Goal: Information Seeking & Learning: Learn about a topic

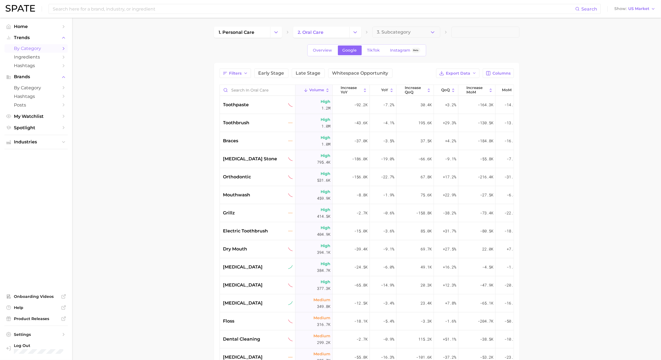
click at [329, 44] on div "Overview Google TikTok Instagram Beta" at bounding box center [366, 50] width 119 height 12
click at [328, 54] on link "Overview" at bounding box center [323, 51] width 29 height 10
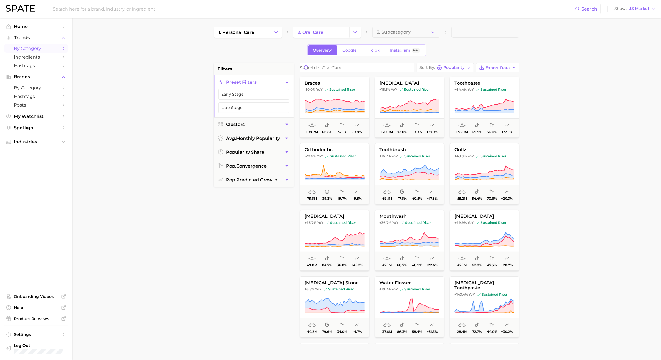
click at [356, 35] on icon "Change Category" at bounding box center [355, 32] width 6 height 6
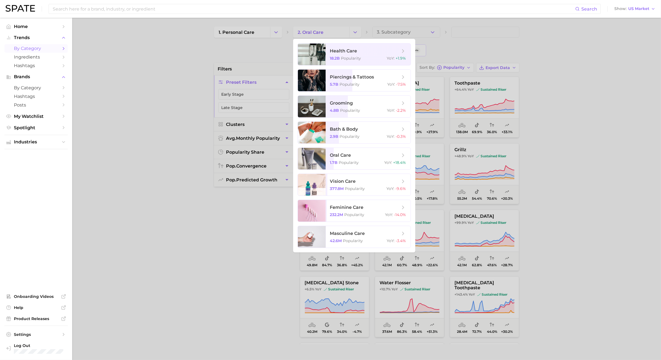
click at [337, 28] on div at bounding box center [330, 180] width 661 height 360
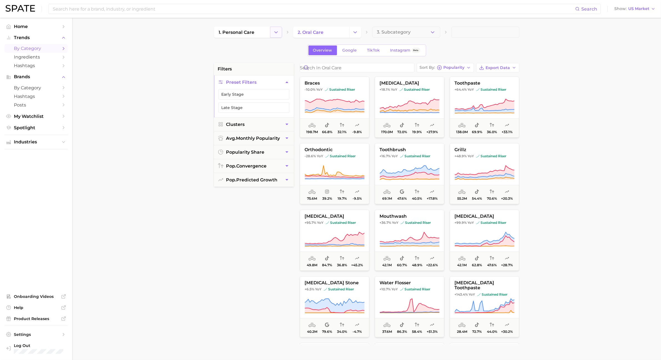
click at [281, 31] on button "Change Category" at bounding box center [276, 32] width 12 height 11
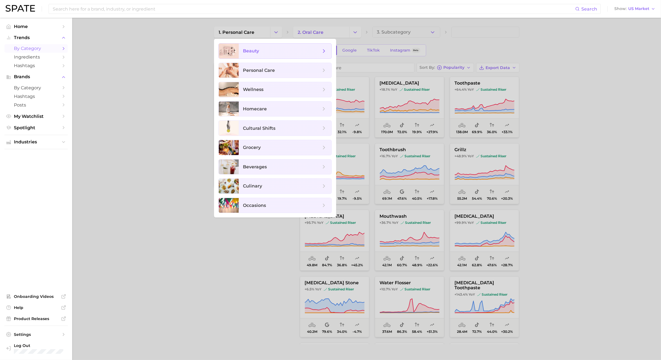
click at [259, 47] on span "beauty" at bounding box center [285, 51] width 93 height 15
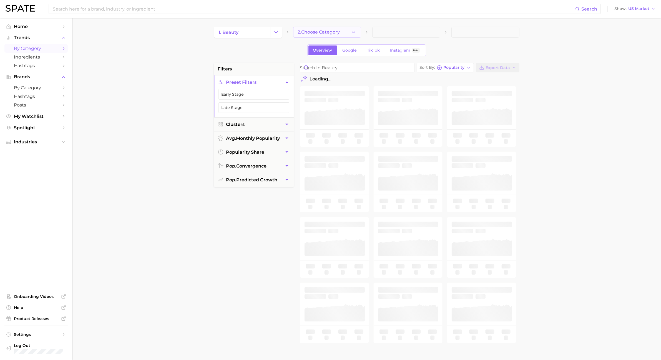
click at [354, 35] on icon "button" at bounding box center [354, 32] width 6 height 6
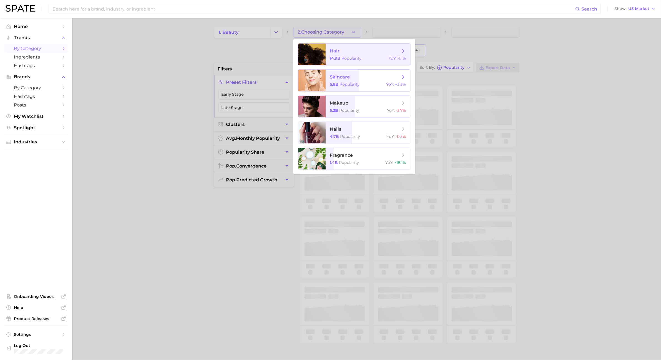
click at [353, 52] on span "hair" at bounding box center [365, 51] width 70 height 6
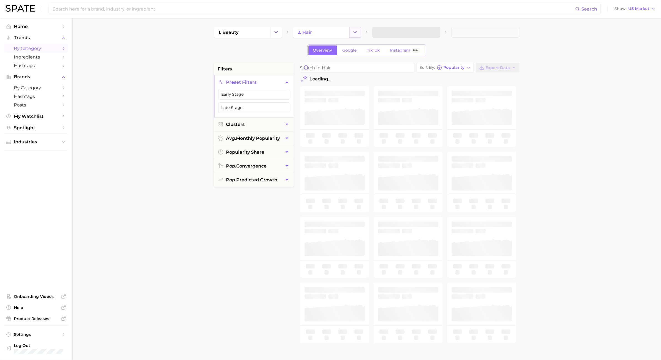
click at [355, 35] on icon "Change Category" at bounding box center [355, 32] width 6 height 6
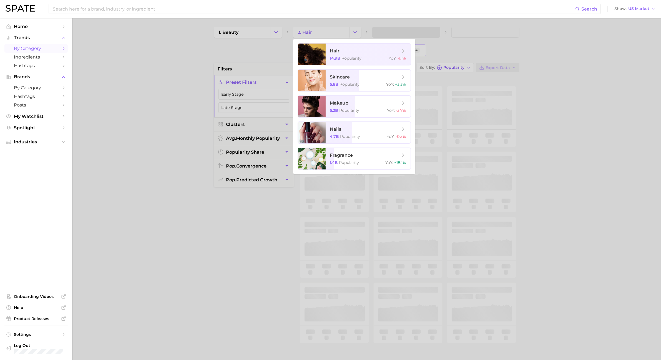
click at [396, 34] on div at bounding box center [330, 180] width 661 height 360
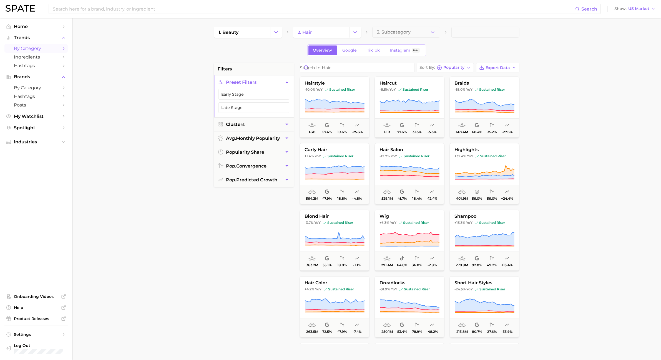
click at [424, 32] on button "3. Subcategory" at bounding box center [406, 32] width 68 height 11
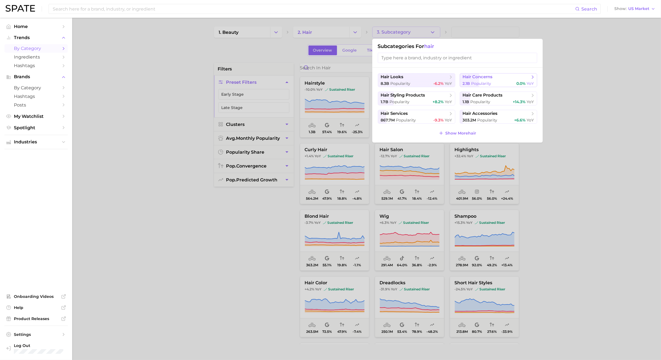
click at [494, 76] on span "hair concerns" at bounding box center [496, 77] width 67 height 6
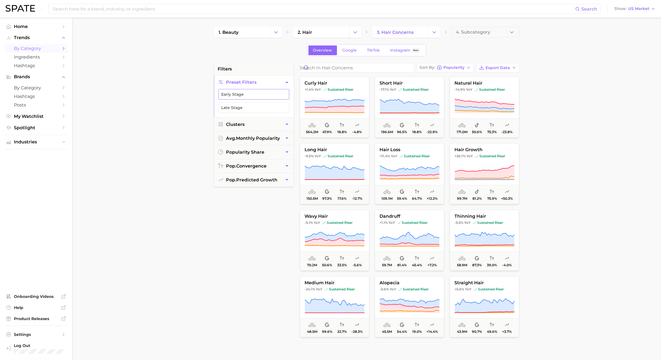
click at [254, 92] on button "Early Stage" at bounding box center [254, 94] width 71 height 11
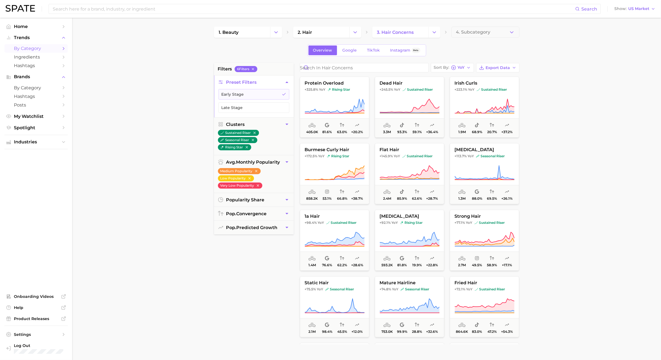
click at [2, 198] on nav "Home Trends by Category Ingredients Hashtags Brands by Category Hashtags Posts …" at bounding box center [36, 189] width 72 height 343
click at [349, 97] on button "protein overload +325.8% YoY rising star 405.0k 81.6% 63.0% +20.2%" at bounding box center [334, 107] width 69 height 61
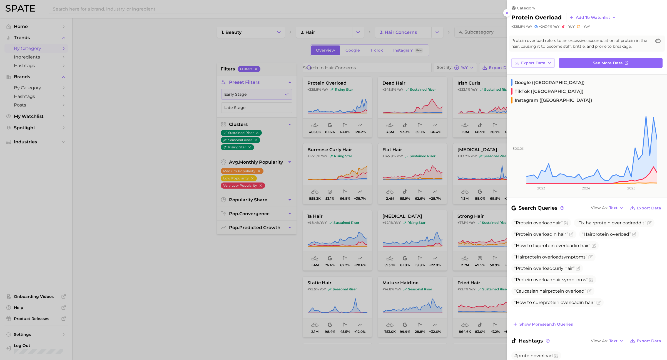
click at [494, 63] on span "Export Data" at bounding box center [533, 63] width 24 height 5
click at [494, 72] on span "Time Series CSV" at bounding box center [536, 73] width 32 height 5
click at [494, 64] on span "Export Data" at bounding box center [533, 63] width 24 height 5
click at [494, 79] on button "Time Series Image" at bounding box center [541, 83] width 61 height 10
click at [494, 65] on span "Export Data" at bounding box center [533, 63] width 24 height 5
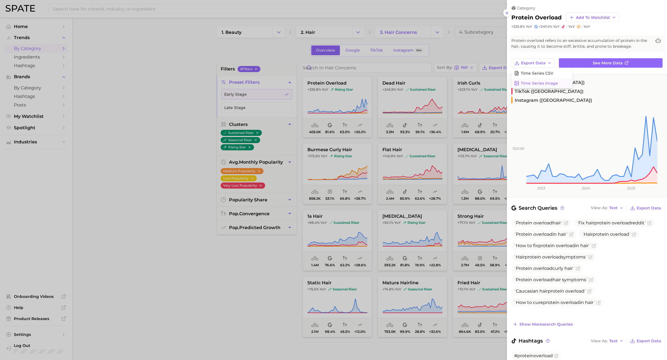
click at [494, 84] on span "Time Series Image" at bounding box center [538, 83] width 37 height 5
click at [494, 75] on div "Google ([GEOGRAPHIC_DATA]) TikTok ([GEOGRAPHIC_DATA]) Instagram ([GEOGRAPHIC_DA…" at bounding box center [585, 90] width 156 height 31
click at [494, 66] on button "Export Data" at bounding box center [532, 62] width 43 height 9
click at [494, 205] on button "View As Text" at bounding box center [607, 208] width 36 height 7
click at [494, 222] on button "Table" at bounding box center [619, 227] width 61 height 10
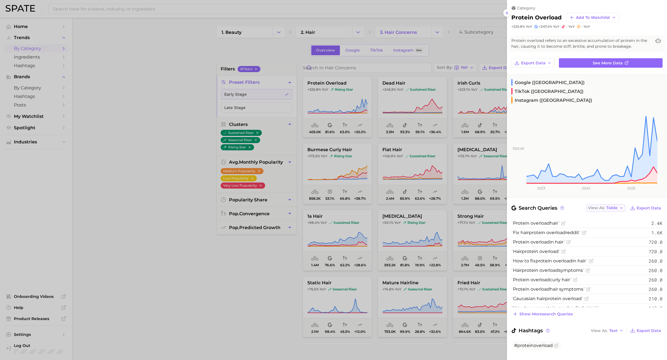
click at [494, 207] on span "Table" at bounding box center [611, 208] width 11 height 3
click at [494, 204] on div "Search Queries View As Table Text Table Export Data" at bounding box center [586, 208] width 151 height 8
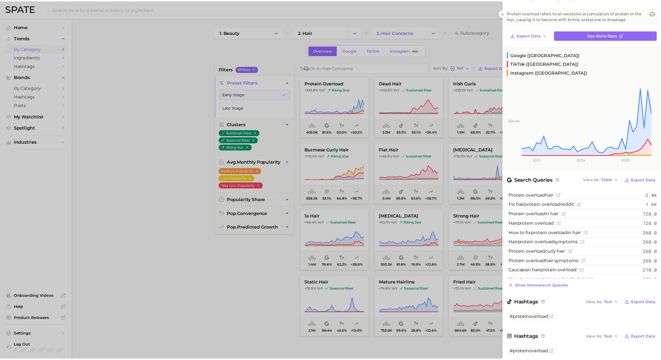
scroll to position [28, 0]
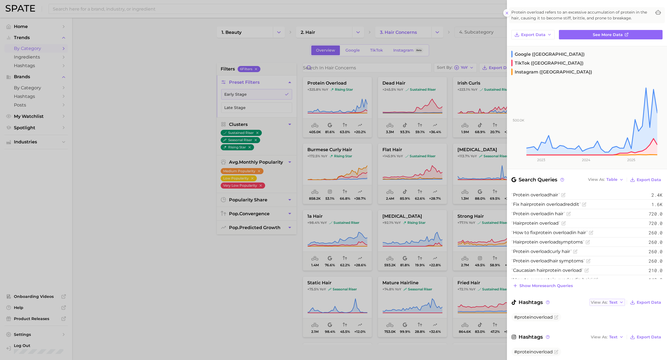
click at [494, 256] on icon "button" at bounding box center [621, 302] width 4 height 4
click at [494, 256] on button "Table" at bounding box center [619, 322] width 61 height 10
click at [494, 256] on span "#proteinoverload" at bounding box center [533, 352] width 39 height 5
click at [494, 30] on link "See more data" at bounding box center [610, 34] width 104 height 9
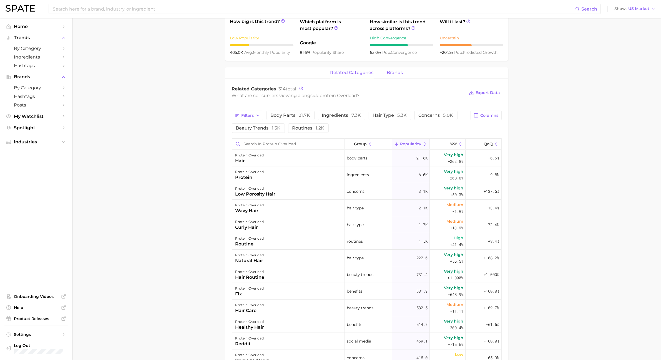
click at [390, 69] on button "brands" at bounding box center [395, 72] width 16 height 11
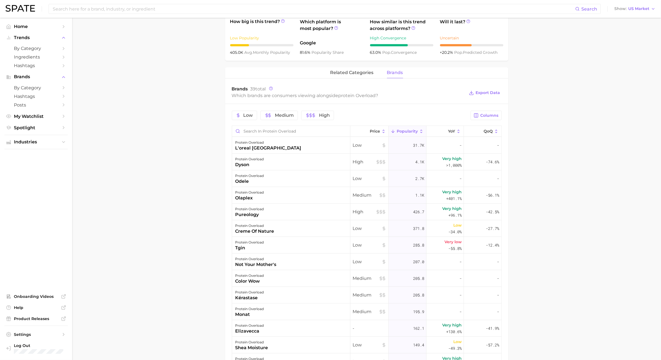
click at [374, 74] on div "related categories brands" at bounding box center [366, 72] width 283 height 11
click at [494, 96] on button "Export Data" at bounding box center [485, 93] width 34 height 8
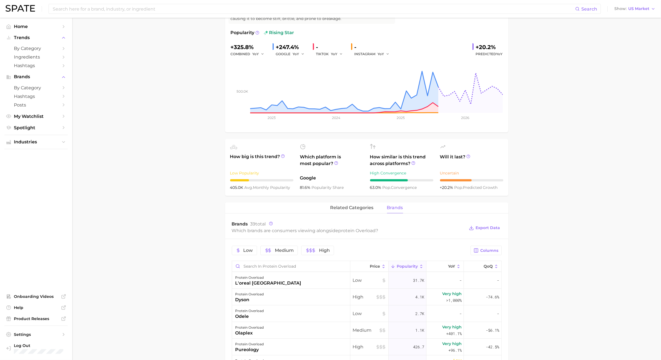
scroll to position [104, 0]
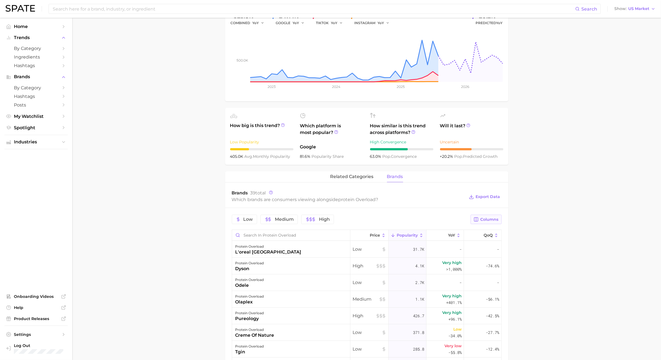
click at [492, 219] on span "Columns" at bounding box center [490, 219] width 18 height 5
click at [447, 247] on span "Increase YoY" at bounding box center [439, 248] width 28 height 5
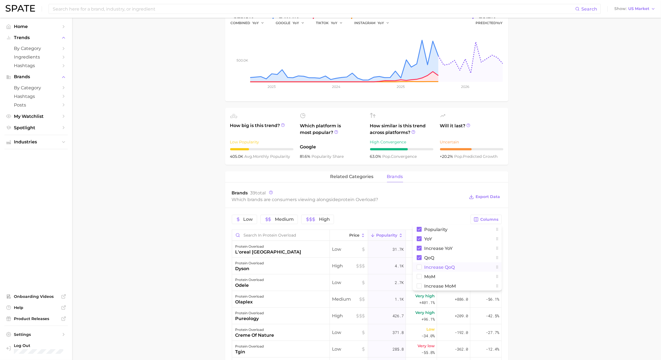
click at [443, 256] on button "Increase QoQ" at bounding box center [457, 267] width 89 height 9
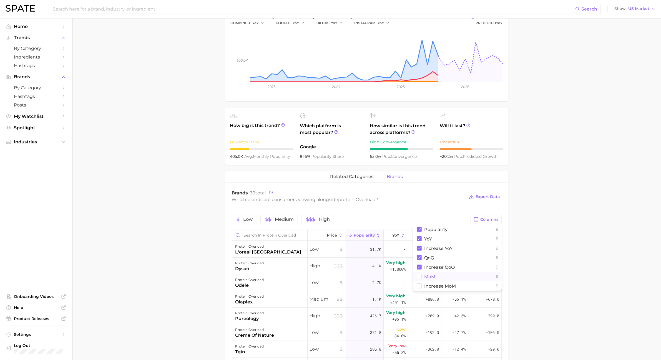
click at [440, 256] on button "MoM" at bounding box center [457, 276] width 89 height 9
click at [443, 256] on button "Increase MoM" at bounding box center [457, 286] width 89 height 9
drag, startPoint x: 547, startPoint y: 257, endPoint x: 551, endPoint y: 256, distance: 3.4
click at [494, 256] on main "1. hair 2. hair concerns 3. hair condition 4. protein overload Overview Google …" at bounding box center [366, 269] width 589 height 711
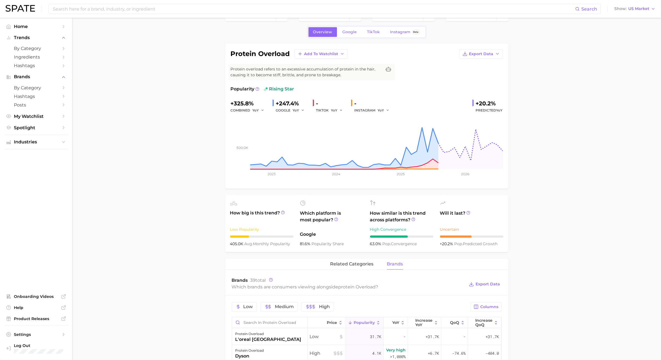
scroll to position [0, 0]
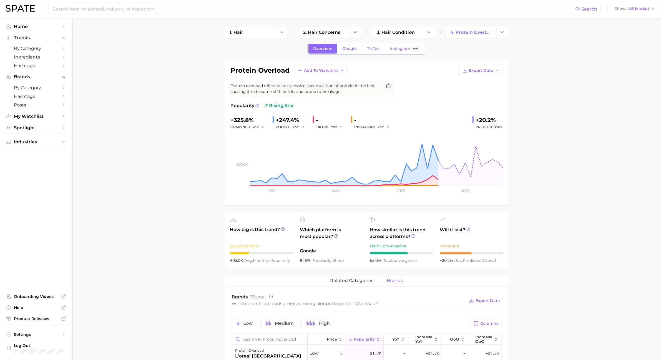
click at [258, 106] on icon at bounding box center [257, 106] width 4 height 4
click at [259, 109] on button at bounding box center [257, 105] width 4 height 7
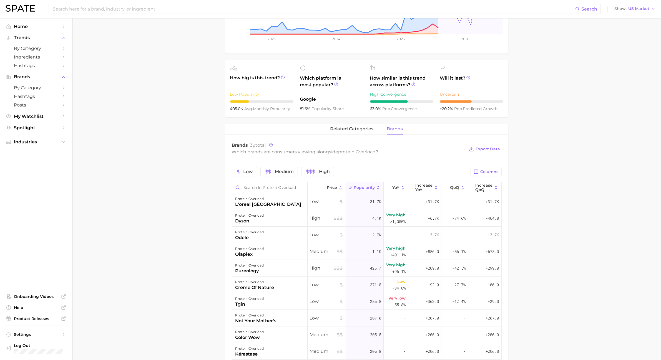
scroll to position [139, 0]
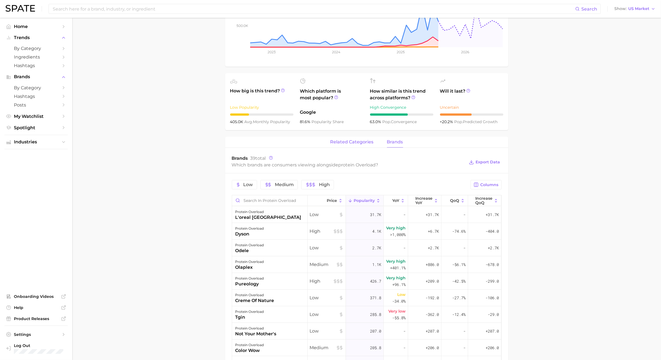
click at [352, 140] on span "related categories" at bounding box center [351, 142] width 43 height 5
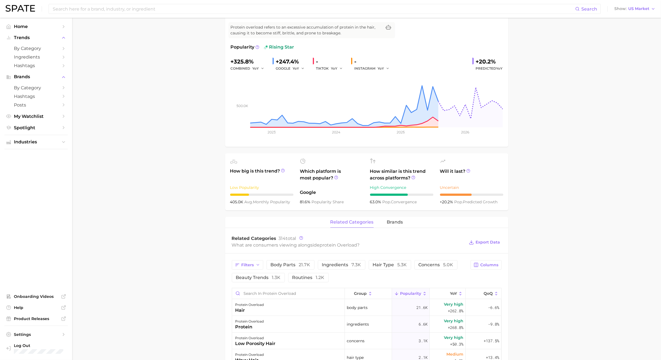
scroll to position [0, 0]
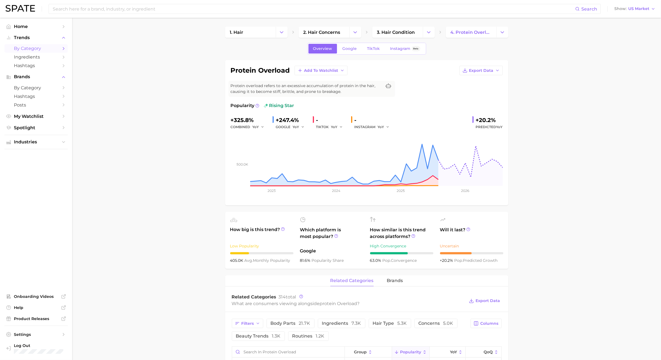
click at [40, 49] on span "by Category" at bounding box center [36, 48] width 44 height 5
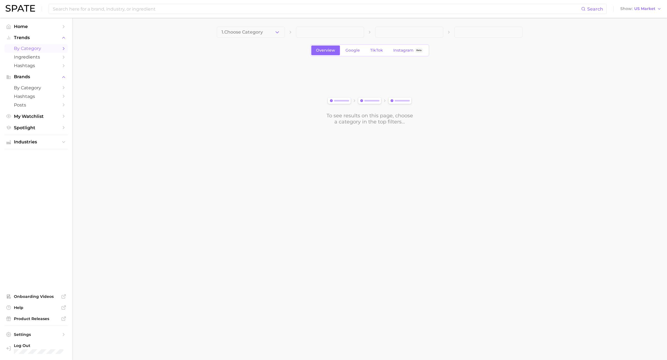
click at [262, 34] on span "1. Choose Category" at bounding box center [241, 32] width 41 height 5
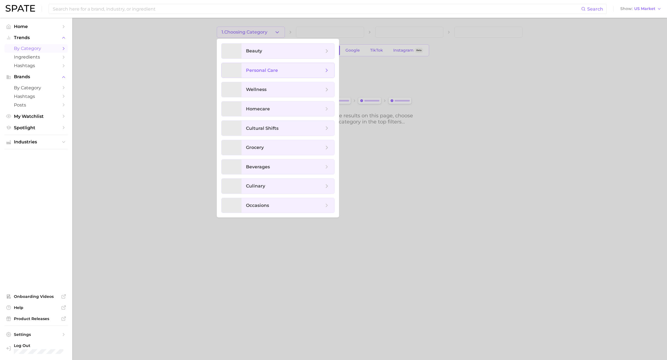
click at [312, 64] on span "personal care" at bounding box center [287, 70] width 93 height 15
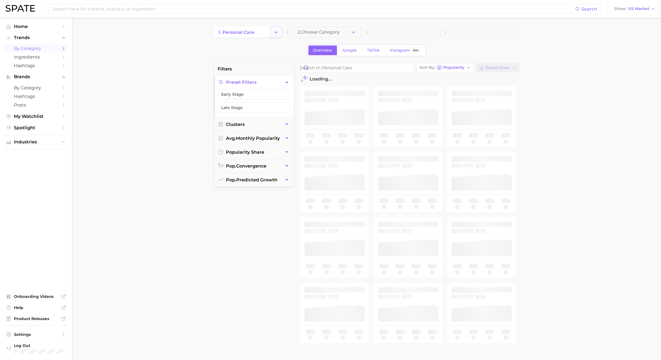
click at [278, 34] on icon "Change Category" at bounding box center [276, 32] width 6 height 6
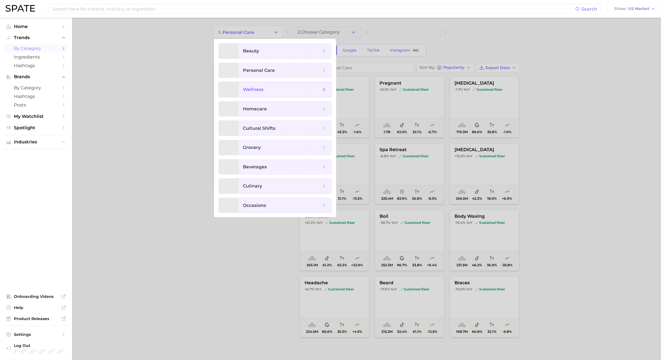
click at [280, 83] on span "wellness" at bounding box center [285, 89] width 93 height 15
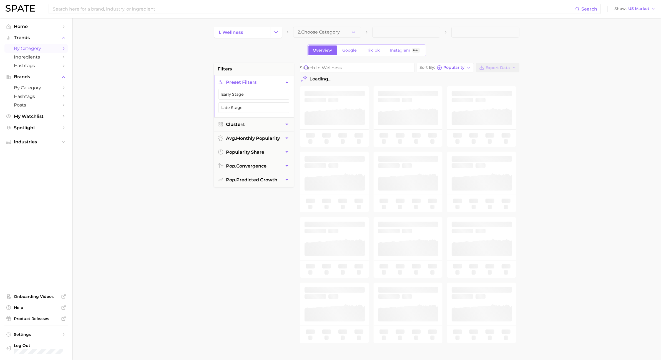
click at [317, 30] on span "2. Choose Category" at bounding box center [319, 32] width 42 height 5
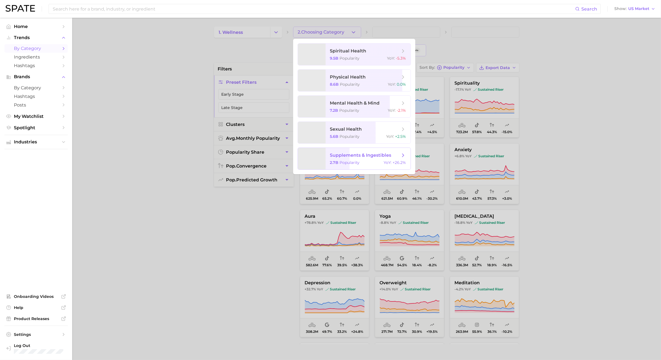
click at [375, 165] on div "2.7b Popularity YoY : +26.2%" at bounding box center [368, 162] width 76 height 5
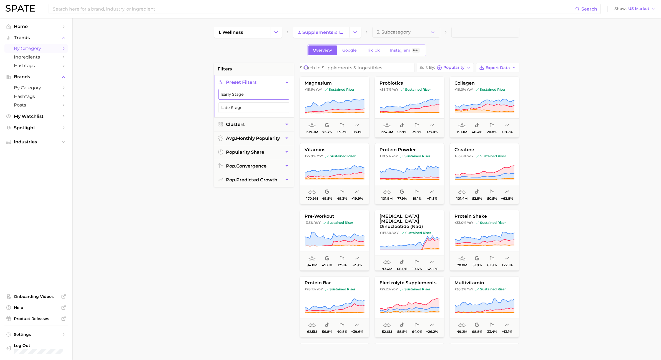
click at [270, 98] on button "Early Stage" at bounding box center [254, 94] width 71 height 11
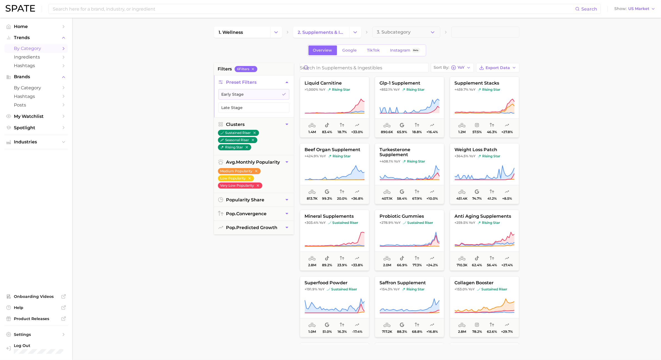
click at [265, 101] on ul "Early Stage Late Stage" at bounding box center [254, 103] width 80 height 28
click at [265, 98] on button "Early Stage" at bounding box center [254, 94] width 71 height 11
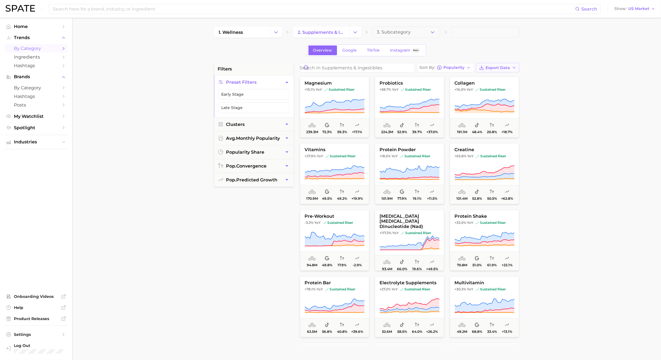
click at [494, 71] on button "Export Data" at bounding box center [497, 67] width 43 height 9
click at [492, 79] on span "Card Data CSV" at bounding box center [482, 78] width 29 height 5
click at [355, 31] on icon "Change Category" at bounding box center [355, 32] width 6 height 6
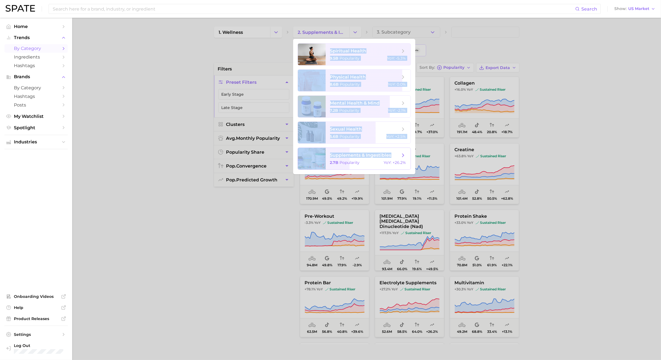
drag, startPoint x: 329, startPoint y: 43, endPoint x: 396, endPoint y: 157, distance: 132.3
click at [396, 157] on ul "spiritual health 9.5b Popularity YoY : -5.3% physical health 8.6b Popularity Yo…" at bounding box center [354, 107] width 122 height 136
copy ul "spiritual health 9.5b Popularity YoY : -5.3% physical health 8.6b Popularity Yo…"
click at [178, 115] on div at bounding box center [330, 180] width 661 height 360
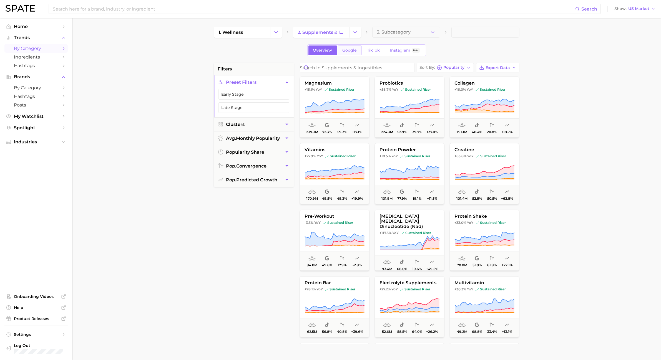
click at [350, 53] on span "Google" at bounding box center [350, 50] width 14 height 5
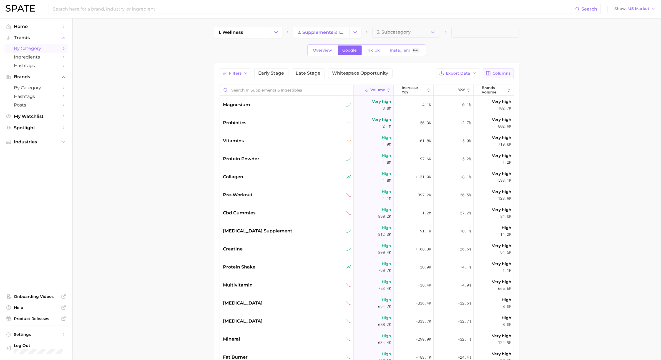
click at [494, 71] on span "Columns" at bounding box center [502, 73] width 18 height 5
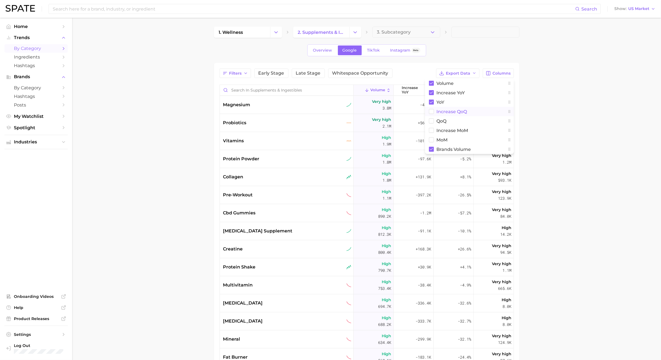
click at [432, 113] on rect at bounding box center [431, 111] width 5 height 5
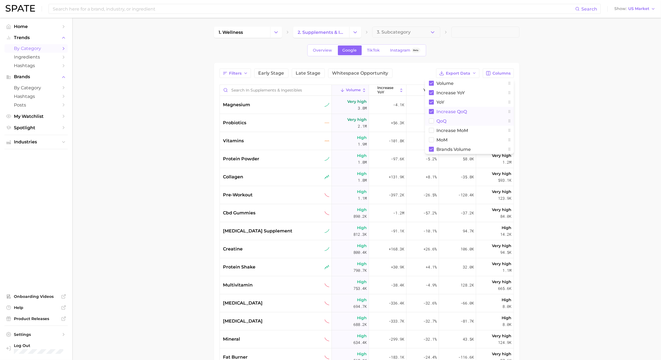
click at [433, 119] on rect at bounding box center [431, 121] width 5 height 5
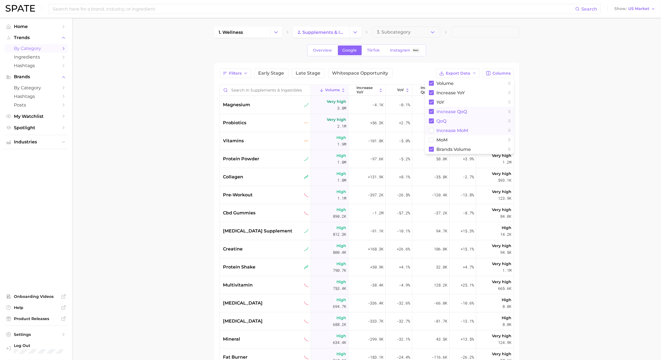
click at [434, 131] on rect at bounding box center [431, 130] width 5 height 5
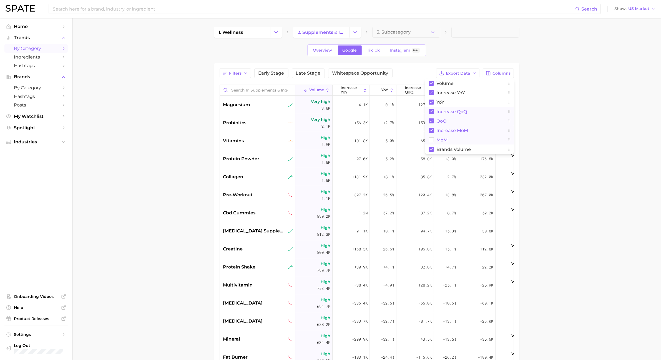
click at [431, 144] on button "MoM" at bounding box center [469, 139] width 89 height 9
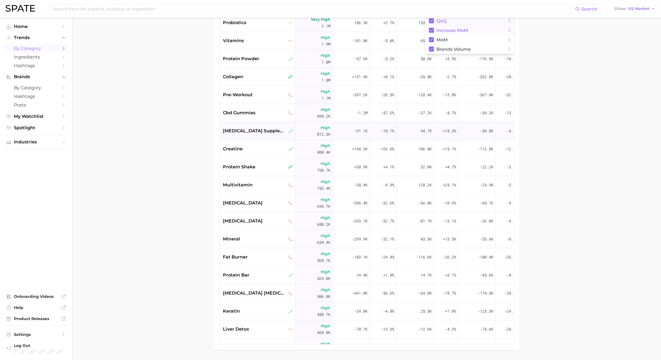
scroll to position [104, 0]
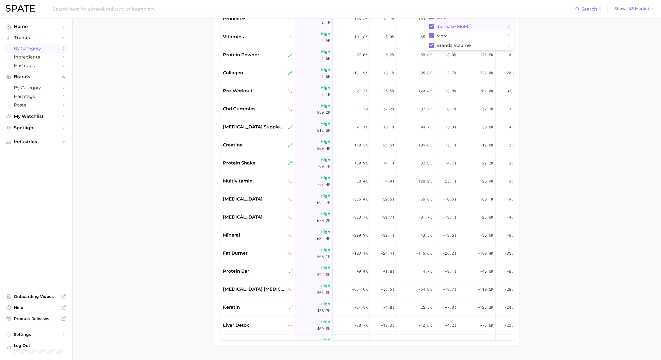
click at [494, 124] on main "1. wellness 2. supplements & ingestibles 3. Subcategory Overview Google TikTok …" at bounding box center [366, 144] width 589 height 461
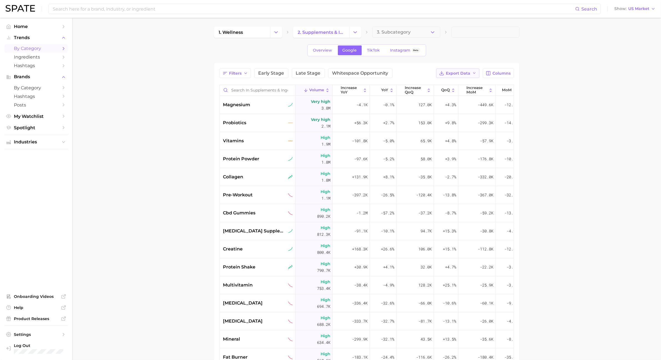
click at [465, 71] on span "Export Data" at bounding box center [458, 73] width 24 height 5
click at [457, 81] on button "Card Data CSV" at bounding box center [449, 84] width 61 height 10
click at [463, 76] on span "Export Data" at bounding box center [458, 73] width 24 height 5
click at [464, 92] on button "Time Series CSV" at bounding box center [449, 94] width 61 height 10
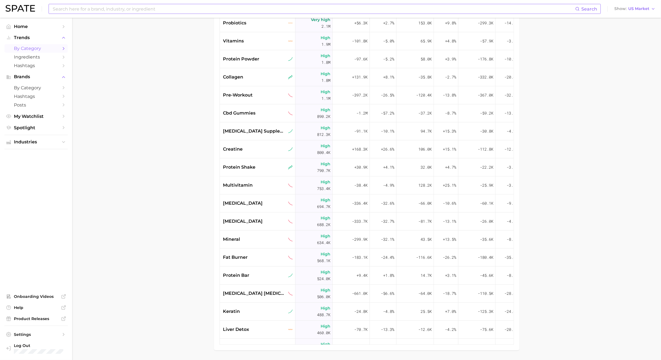
scroll to position [118, 0]
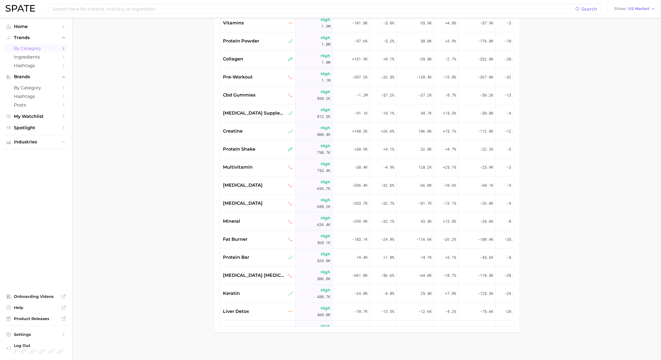
click at [195, 84] on main "1. wellness 2. supplements & ingestibles 3. Subcategory Overview Google TikTok …" at bounding box center [366, 130] width 589 height 461
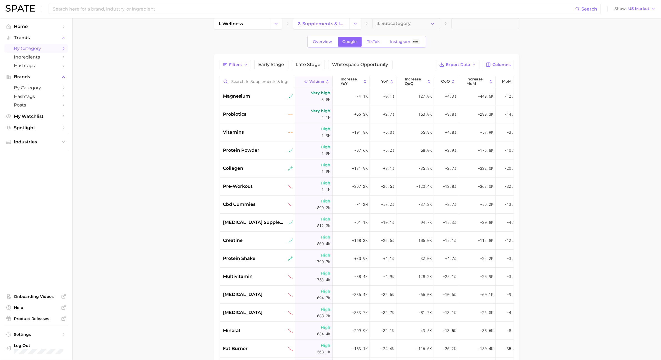
scroll to position [0, 0]
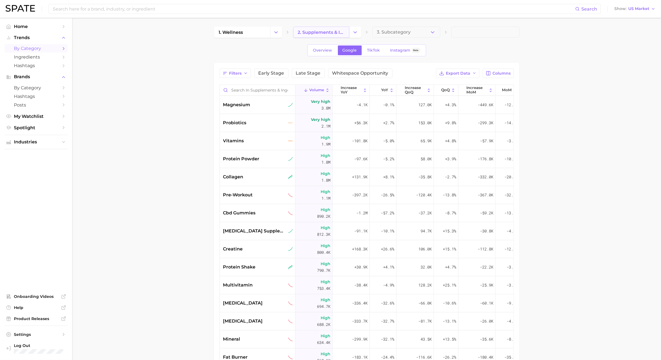
click at [316, 30] on span "2. supplements & ingestibles" at bounding box center [321, 32] width 47 height 5
click at [275, 31] on icon "Change Category" at bounding box center [276, 32] width 6 height 6
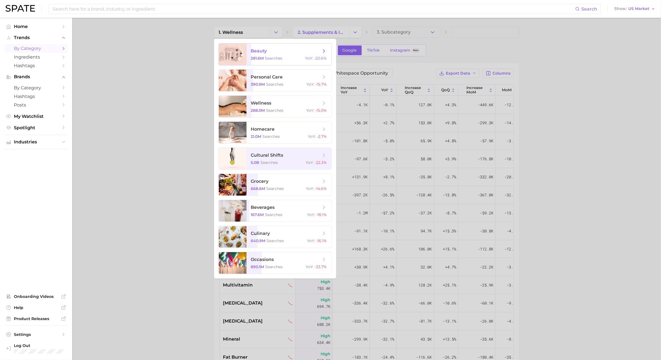
click at [273, 55] on span "beauty 281.6m searches YoY : -20.6%" at bounding box center [289, 55] width 85 height 22
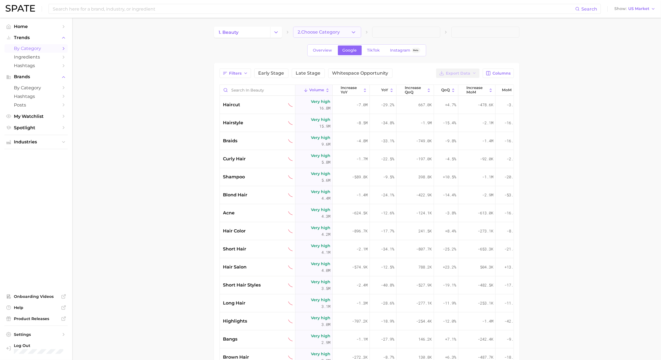
click at [349, 34] on button "2. Choose Category" at bounding box center [327, 32] width 68 height 11
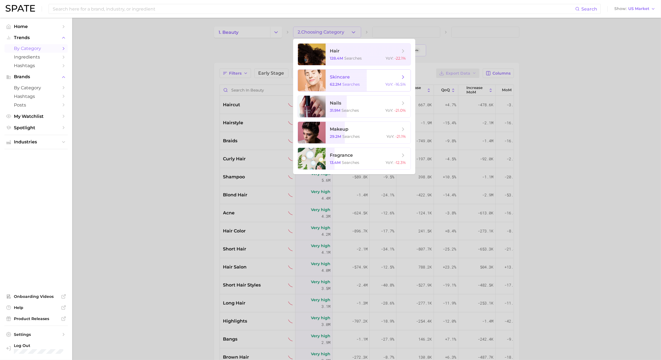
click at [355, 78] on span "skincare" at bounding box center [365, 77] width 70 height 6
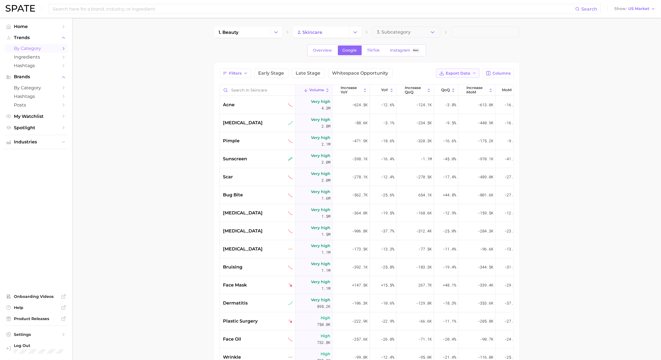
click at [462, 74] on span "Export Data" at bounding box center [458, 73] width 24 height 5
click at [463, 82] on button "Card Data CSV" at bounding box center [449, 84] width 61 height 10
click at [471, 72] on button "Export Data" at bounding box center [457, 73] width 43 height 9
click at [459, 97] on button "Time Series CSV" at bounding box center [449, 94] width 61 height 10
click at [350, 31] on button "Change Category" at bounding box center [355, 32] width 12 height 11
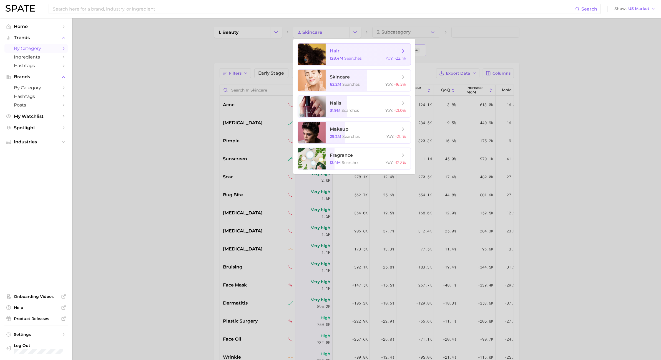
click at [355, 47] on span "hair 128.4m searches YoY : -22.1%" at bounding box center [368, 55] width 85 height 22
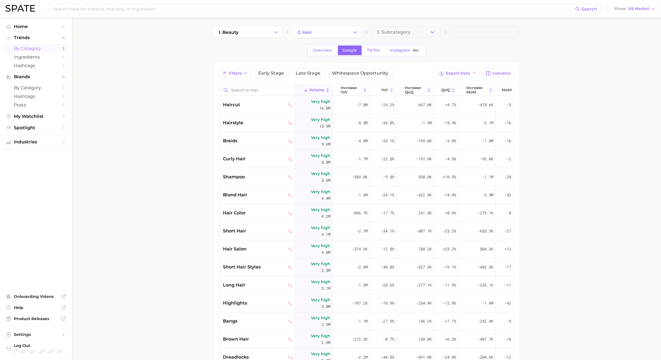
drag, startPoint x: 492, startPoint y: 35, endPoint x: 484, endPoint y: 52, distance: 18.9
click at [492, 35] on span at bounding box center [486, 32] width 68 height 11
click at [469, 71] on span "Export Data" at bounding box center [458, 73] width 24 height 5
click at [454, 95] on span "Time Series CSV" at bounding box center [444, 93] width 32 height 5
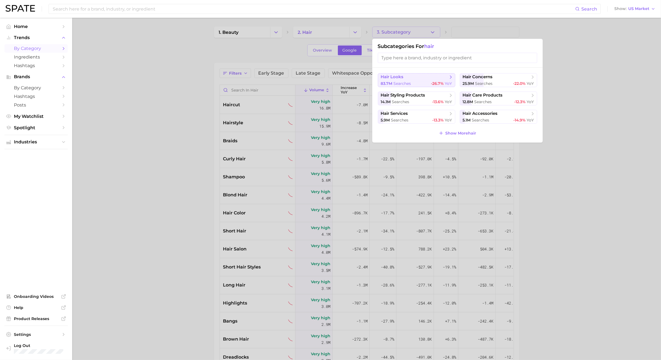
click at [432, 78] on span "hair looks" at bounding box center [414, 77] width 67 height 6
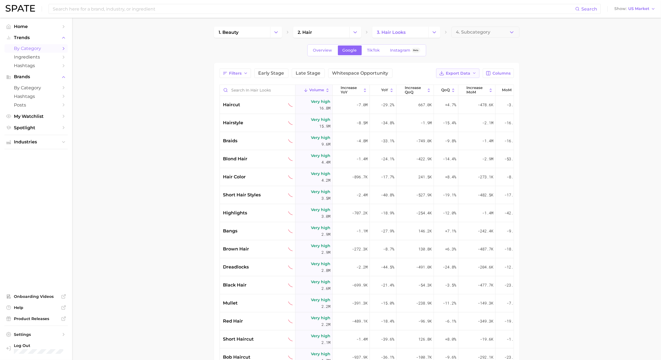
click at [458, 75] on span "Export Data" at bounding box center [458, 73] width 24 height 5
click at [450, 96] on span "Time Series CSV" at bounding box center [444, 93] width 32 height 5
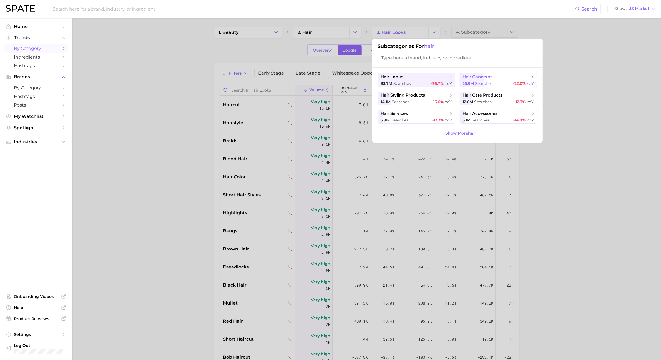
click at [487, 80] on span "hair concerns" at bounding box center [496, 77] width 67 height 6
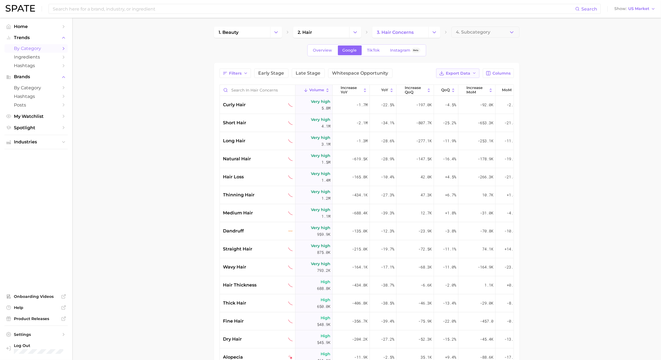
click at [467, 74] on span "Export Data" at bounding box center [458, 73] width 24 height 5
click at [466, 91] on button "Time Series CSV" at bounding box center [449, 94] width 61 height 10
click at [441, 32] on div "1. beauty 2. hair 3. hair concerns 4. Subcategory" at bounding box center [366, 32] width 305 height 11
click at [435, 32] on icon "Change Category" at bounding box center [435, 32] width 6 height 6
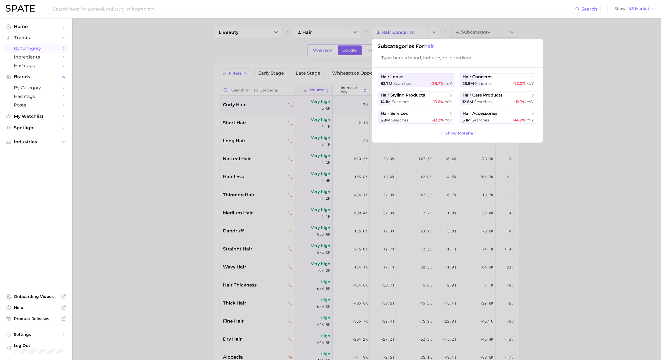
click at [487, 99] on div "-92.0k" at bounding box center [477, 105] width 37 height 18
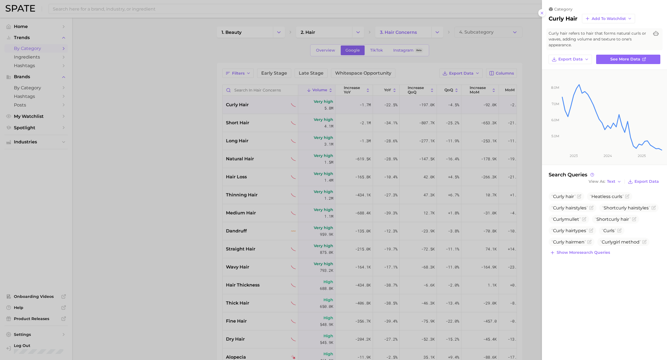
click at [494, 60] on div at bounding box center [333, 180] width 667 height 360
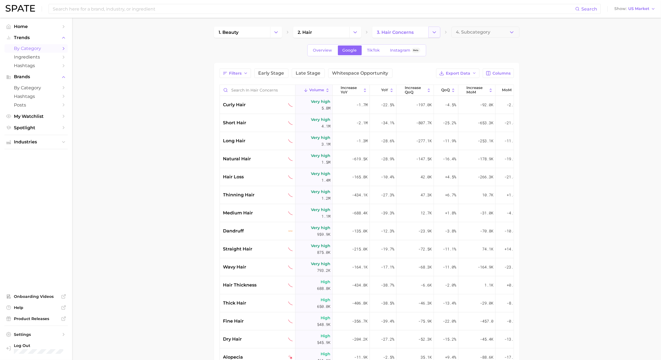
click at [432, 34] on icon "Change Category" at bounding box center [435, 32] width 6 height 6
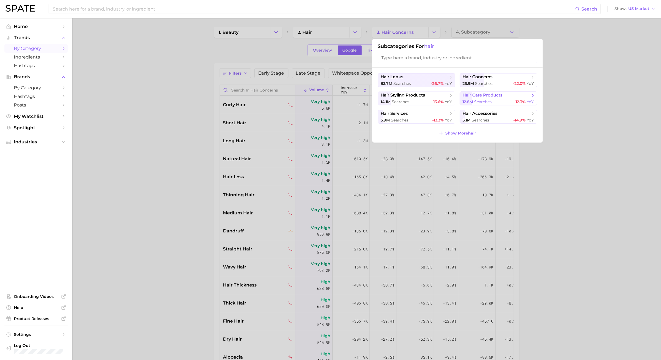
click at [494, 96] on span "hair care products" at bounding box center [496, 96] width 67 height 6
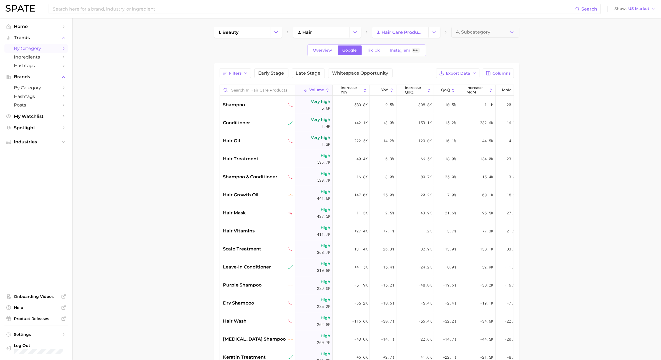
click at [494, 90] on main "1. beauty 2. hair 3. hair care products 4. Subcategory Overview Google TikTok I…" at bounding box center [366, 248] width 589 height 461
click at [470, 74] on span "Export Data" at bounding box center [458, 73] width 24 height 5
click at [455, 94] on span "Time Series CSV" at bounding box center [444, 93] width 32 height 5
click at [430, 33] on button "Change Category" at bounding box center [435, 32] width 12 height 11
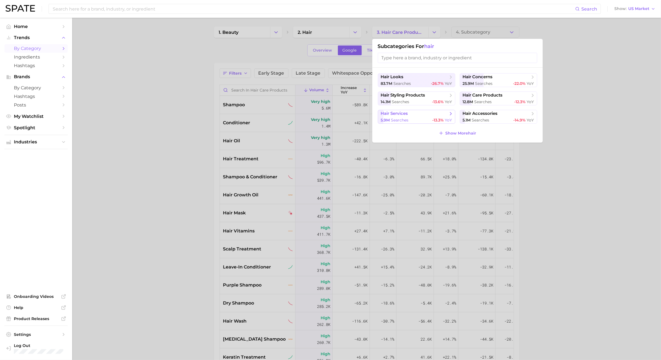
click at [420, 114] on span "hair services" at bounding box center [414, 114] width 67 height 6
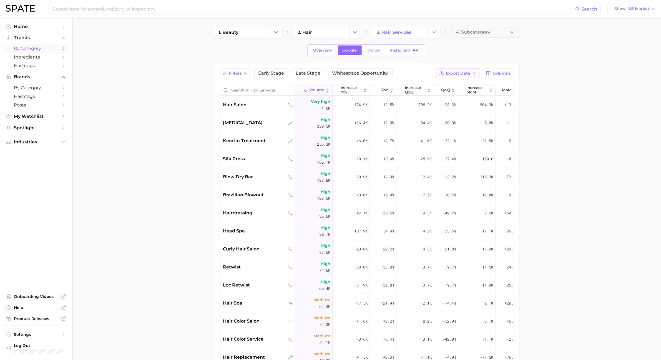
click at [474, 72] on icon "button" at bounding box center [474, 73] width 4 height 4
click at [463, 96] on button "Time Series CSV" at bounding box center [449, 94] width 61 height 10
click at [278, 31] on icon "Change Category" at bounding box center [276, 32] width 6 height 6
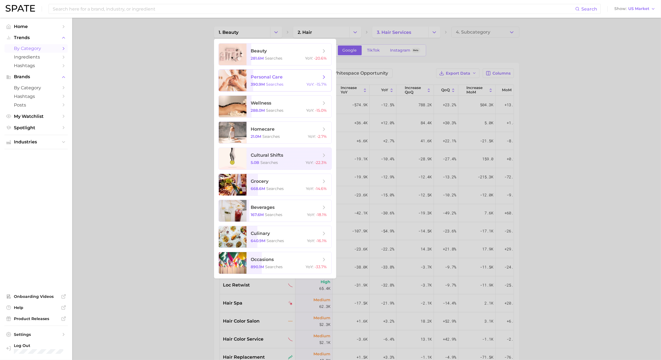
click at [275, 74] on span "personal care" at bounding box center [286, 77] width 70 height 6
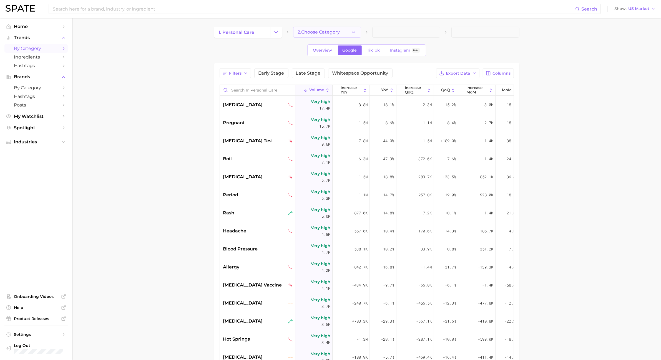
click at [354, 35] on icon "button" at bounding box center [354, 32] width 6 height 6
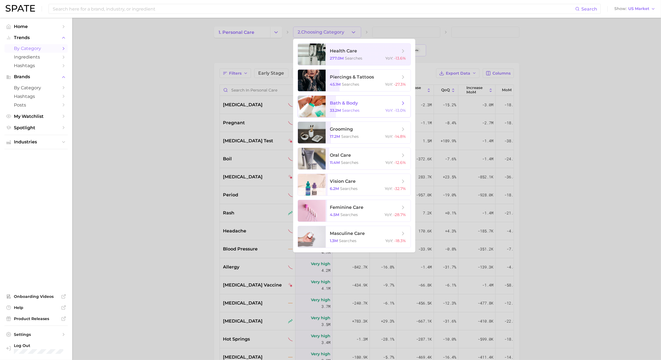
click at [348, 104] on span "bath & body" at bounding box center [344, 103] width 28 height 5
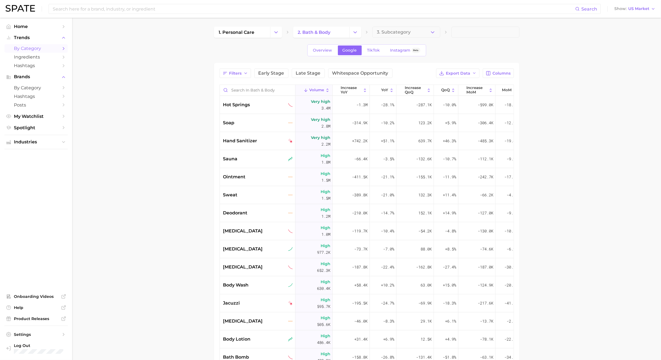
click at [494, 166] on main "1. personal care 2. bath & body 3. Subcategory Overview Google TikTok Instagram…" at bounding box center [366, 248] width 589 height 461
click at [475, 76] on button "Export Data" at bounding box center [457, 73] width 43 height 9
click at [463, 94] on button "Time Series CSV" at bounding box center [449, 94] width 61 height 10
click at [358, 32] on button "Change Category" at bounding box center [355, 32] width 12 height 11
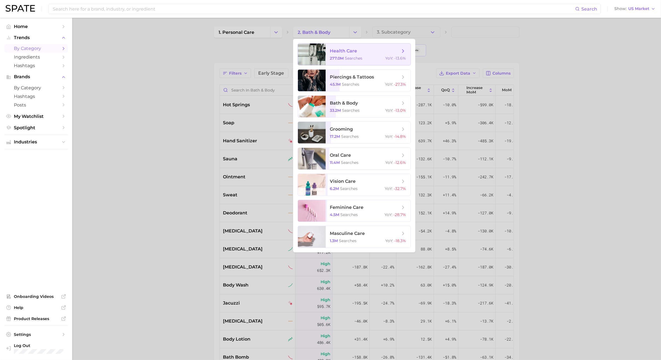
click at [378, 63] on span "health care 277.0m searches YoY : -13.6%" at bounding box center [368, 55] width 85 height 22
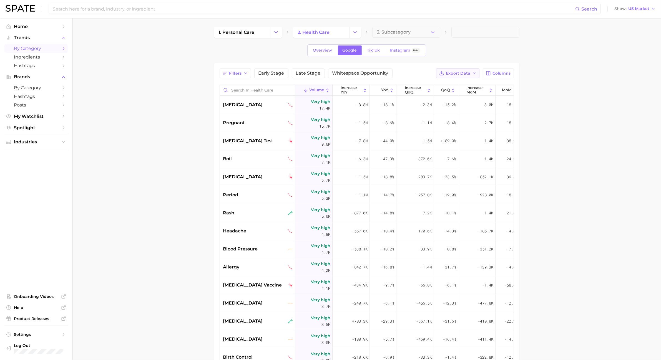
click at [472, 74] on icon "button" at bounding box center [474, 73] width 4 height 4
click at [459, 95] on span "Time Series CSV" at bounding box center [444, 93] width 32 height 5
click at [274, 32] on icon "Change Category" at bounding box center [276, 32] width 6 height 6
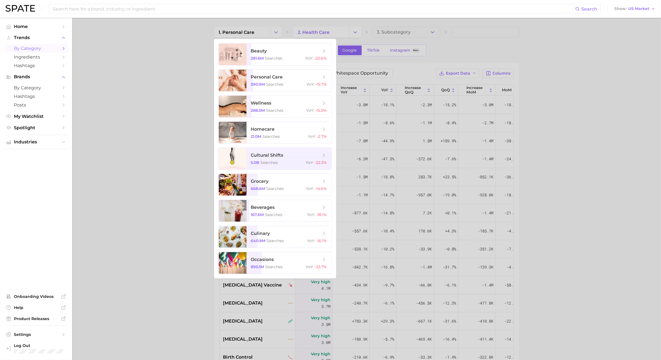
click at [400, 61] on div at bounding box center [330, 180] width 661 height 360
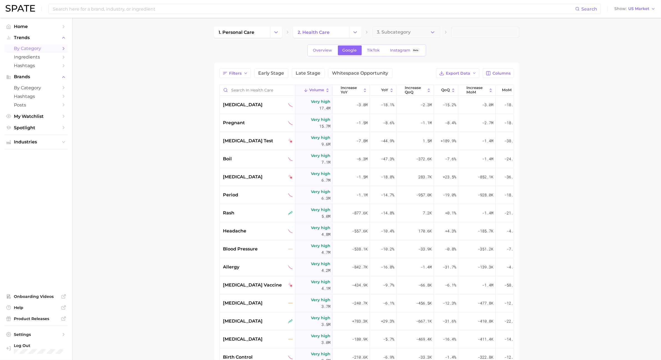
click at [282, 33] on div "1. personal care 2. health care 3. Subcategory" at bounding box center [366, 32] width 305 height 11
click at [274, 33] on icon "Change Category" at bounding box center [276, 32] width 6 height 6
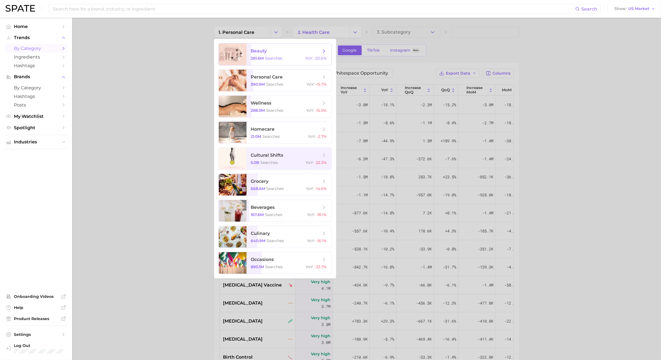
click at [276, 51] on span "beauty" at bounding box center [286, 51] width 70 height 6
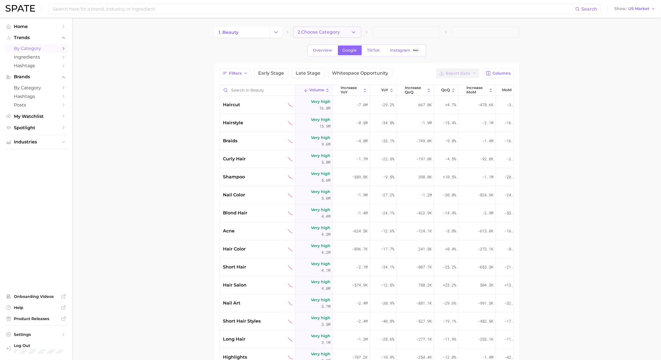
click at [350, 35] on button "2. Choose Category" at bounding box center [327, 32] width 68 height 11
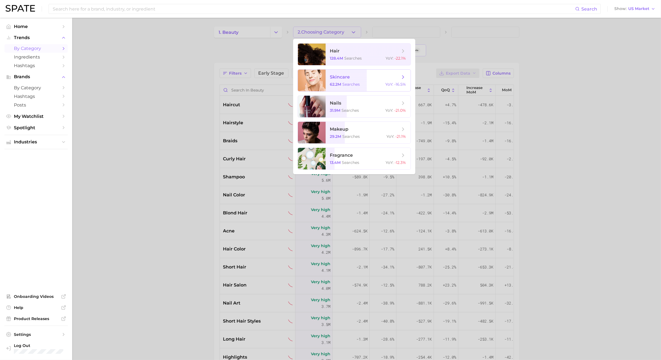
click at [344, 77] on span "skincare" at bounding box center [340, 76] width 20 height 5
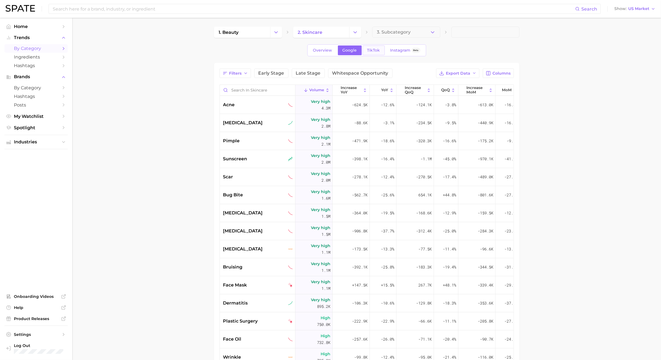
click at [369, 53] on span "TikTok" at bounding box center [373, 50] width 13 height 5
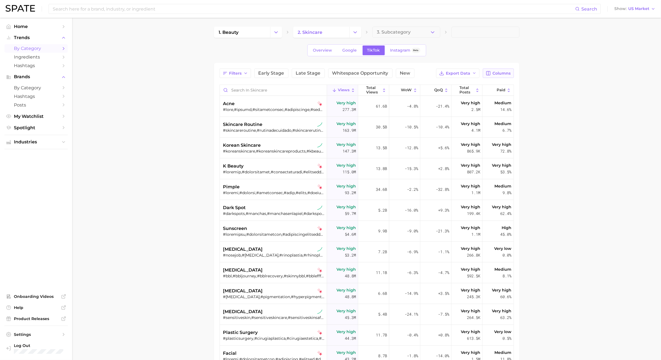
click at [494, 73] on span "Columns" at bounding box center [502, 73] width 18 height 5
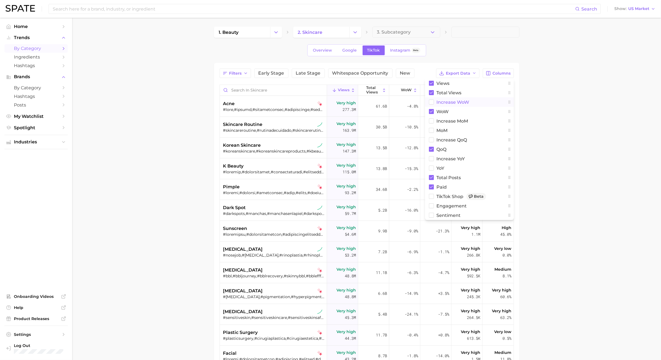
click at [432, 102] on rect at bounding box center [431, 102] width 5 height 5
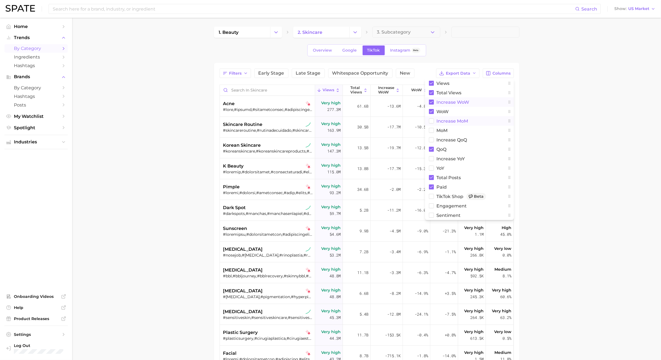
click at [432, 116] on button "increase MoM" at bounding box center [469, 120] width 89 height 9
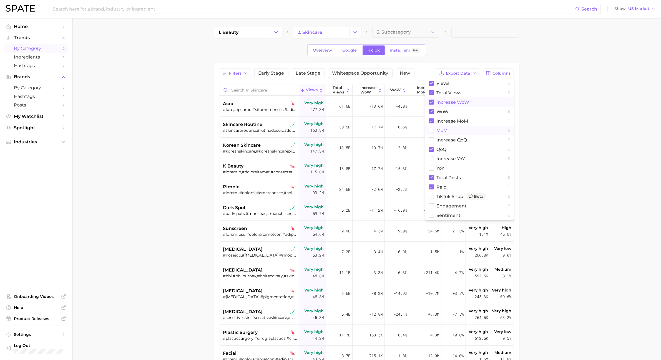
click at [432, 132] on rect at bounding box center [431, 130] width 5 height 5
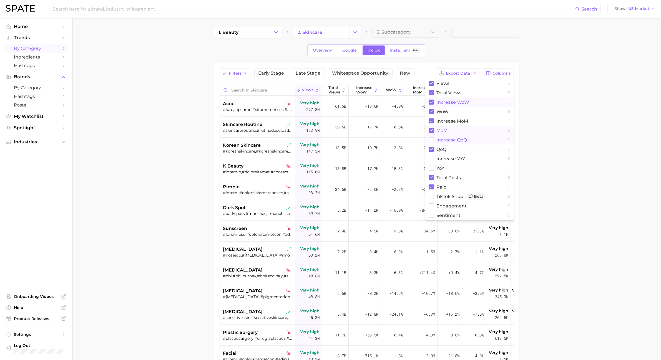
click at [431, 139] on rect at bounding box center [431, 140] width 5 height 5
click at [433, 159] on rect at bounding box center [431, 159] width 5 height 5
click at [432, 166] on button "YoY" at bounding box center [469, 168] width 89 height 9
click at [429, 194] on rect at bounding box center [431, 196] width 5 height 5
click at [431, 206] on rect at bounding box center [431, 206] width 5 height 5
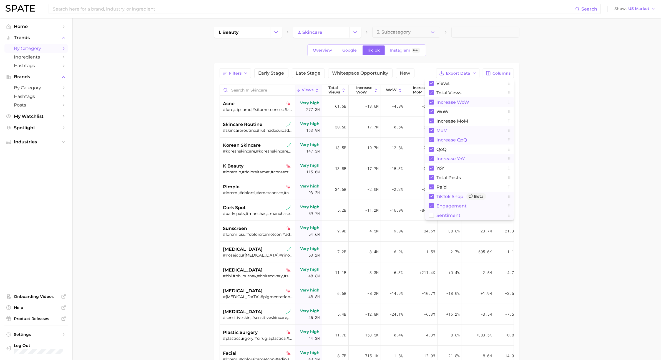
click at [430, 216] on rect at bounding box center [431, 215] width 5 height 5
click at [481, 52] on div "Overview Google TikTok Instagram Beta" at bounding box center [366, 50] width 305 height 12
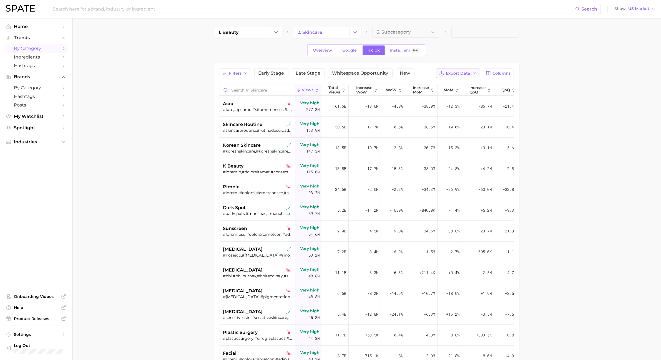
click at [449, 74] on span "Export Data" at bounding box center [458, 73] width 24 height 5
click at [449, 82] on span "Table Data CSV" at bounding box center [443, 83] width 31 height 5
click at [249, 70] on button "Filters" at bounding box center [235, 73] width 31 height 9
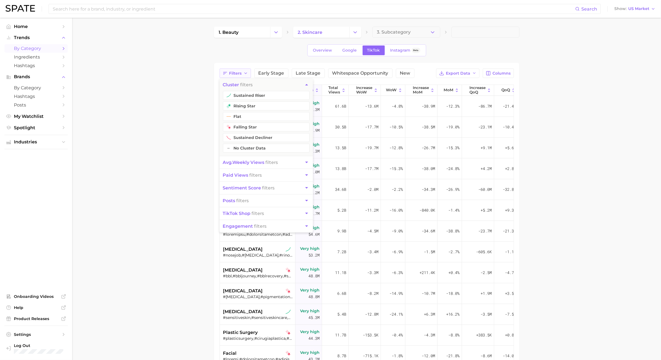
click at [249, 70] on button "Filters" at bounding box center [235, 73] width 31 height 9
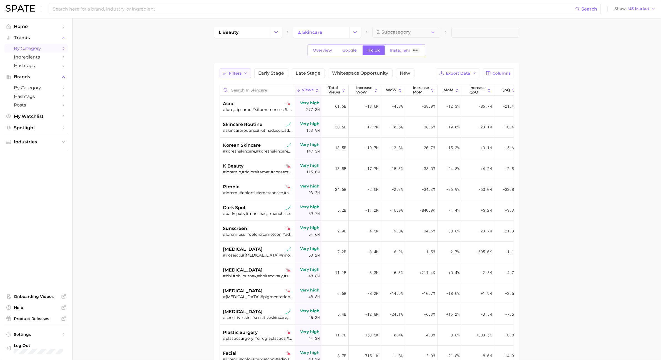
click at [249, 70] on button "Filters" at bounding box center [235, 73] width 31 height 9
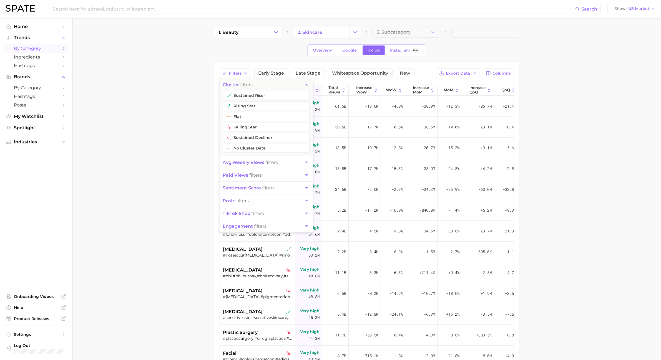
click at [308, 213] on icon "button" at bounding box center [307, 214] width 6 height 6
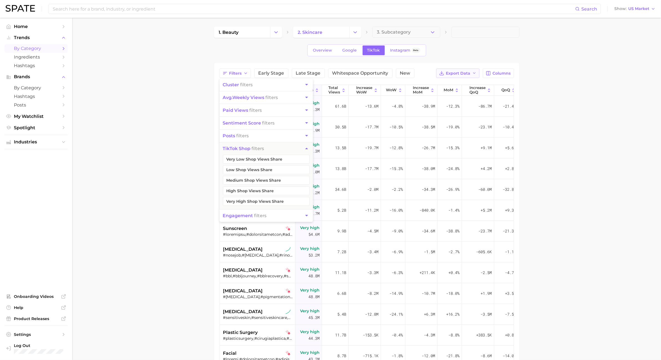
click at [455, 71] on span "Export Data" at bounding box center [458, 73] width 24 height 5
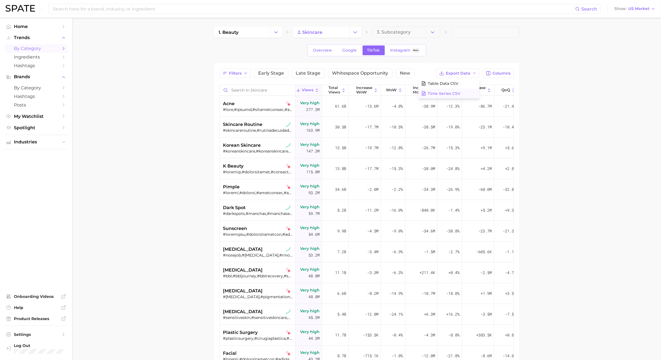
click at [453, 95] on span "Time Series CSV" at bounding box center [444, 93] width 32 height 5
click at [475, 74] on icon "button" at bounding box center [474, 73] width 4 height 4
click at [467, 96] on button "Time Series CSV" at bounding box center [449, 94] width 61 height 10
click at [310, 34] on span "2. skincare" at bounding box center [310, 32] width 25 height 5
click at [357, 34] on icon "Change Category" at bounding box center [355, 32] width 6 height 6
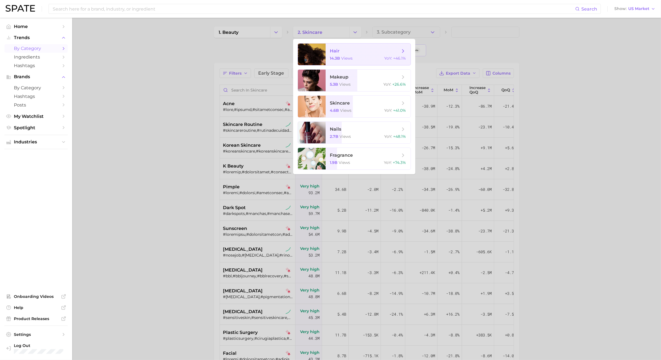
click at [355, 51] on span "hair" at bounding box center [365, 51] width 70 height 6
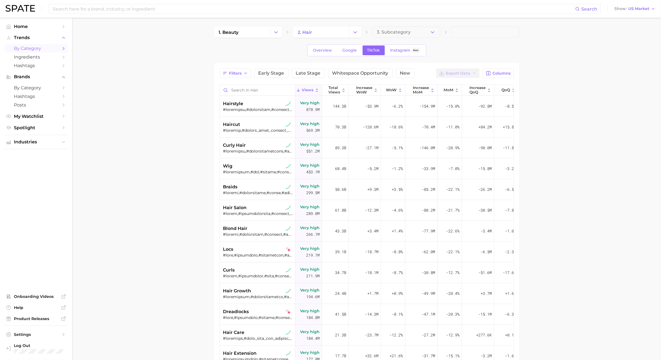
click at [494, 72] on div "Filters Early Stage Late Stage Whitespace Opportunity New Export Data Columns V…" at bounding box center [366, 257] width 305 height 388
click at [494, 74] on button "Columns" at bounding box center [498, 73] width 31 height 9
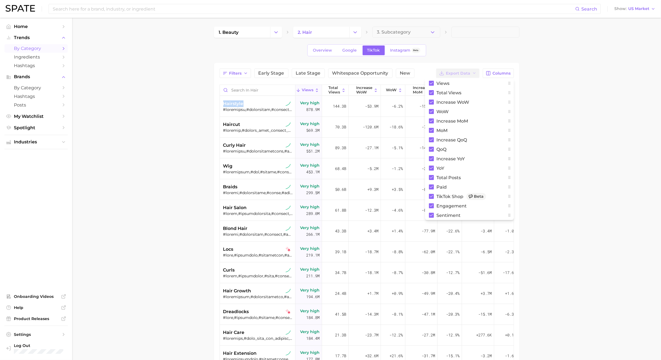
click at [494, 98] on main "1. beauty 2. hair 3. Subcategory Overview Google TikTok Instagram Beta Filters …" at bounding box center [366, 248] width 589 height 461
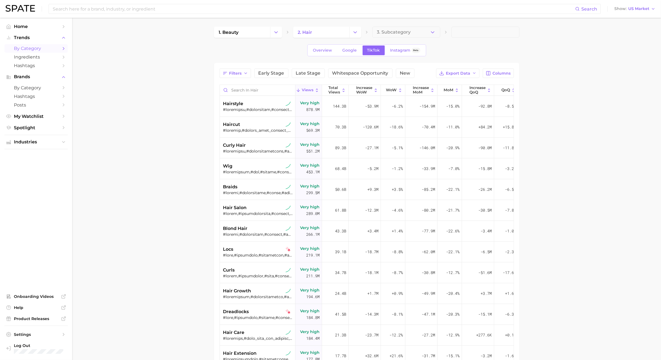
click at [456, 80] on div "Filters Early Stage Late Stage Whitespace Opportunity New Export Data Columns V…" at bounding box center [367, 257] width 294 height 377
click at [458, 69] on button "Export Data" at bounding box center [457, 73] width 43 height 9
click at [448, 82] on span "Table Data CSV" at bounding box center [443, 83] width 31 height 5
click at [477, 73] on button "Export Data" at bounding box center [457, 73] width 43 height 9
click at [468, 92] on button "Time Series CSV" at bounding box center [449, 94] width 61 height 10
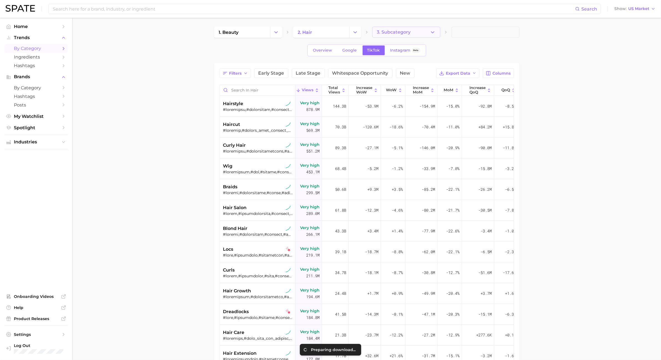
click at [413, 29] on button "3. Subcategory" at bounding box center [406, 32] width 68 height 11
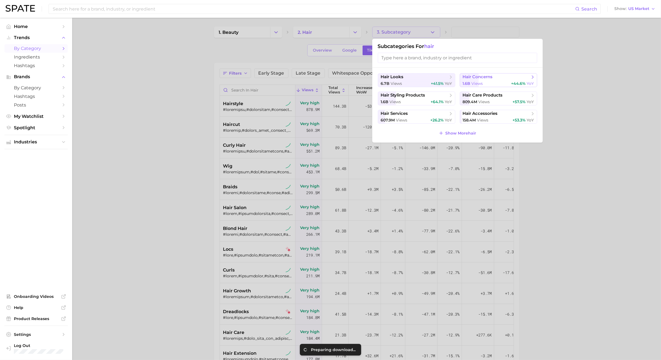
click at [487, 80] on button "hair concerns 1.6b views +44.6% YoY" at bounding box center [498, 80] width 77 height 14
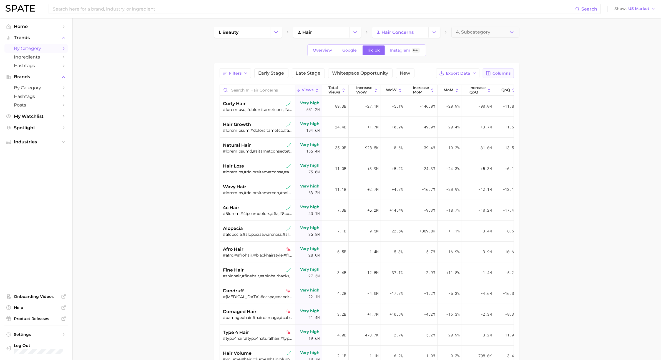
click at [494, 72] on span "Columns" at bounding box center [502, 73] width 18 height 5
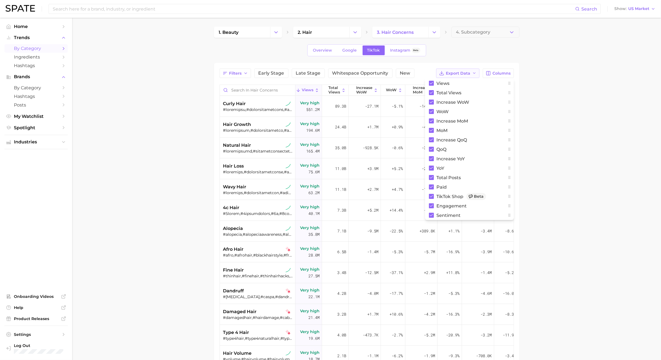
click at [452, 74] on span "Export Data" at bounding box center [458, 73] width 24 height 5
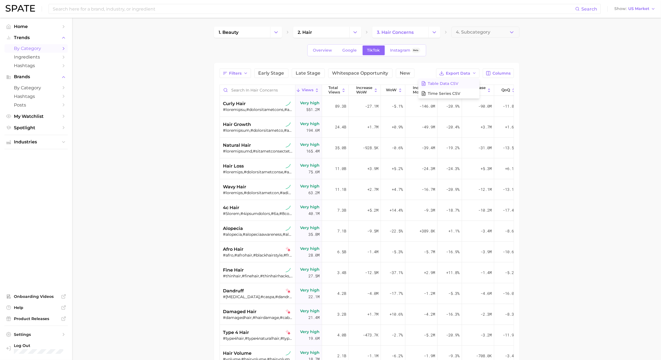
click at [450, 86] on button "Table Data CSV" at bounding box center [449, 84] width 61 height 10
click at [466, 76] on button "Export Data" at bounding box center [457, 73] width 43 height 9
click at [462, 89] on button "Time Series CSV" at bounding box center [449, 94] width 61 height 10
click at [432, 31] on icon "Change Category" at bounding box center [435, 32] width 6 height 6
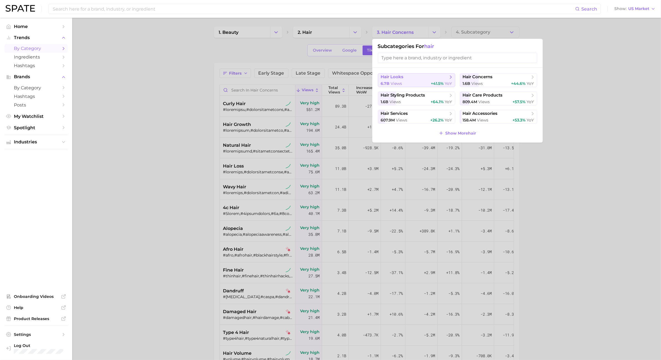
click at [432, 77] on span "hair looks" at bounding box center [414, 77] width 67 height 6
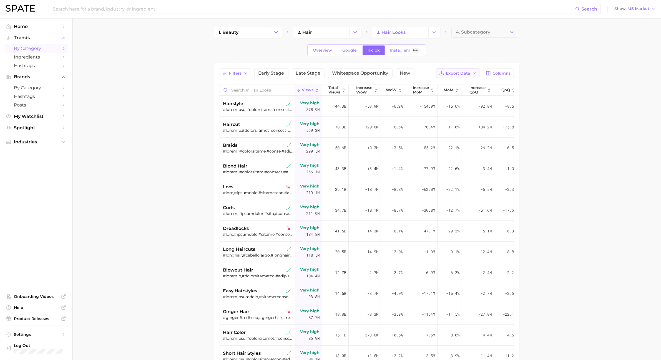
click at [471, 76] on button "Export Data" at bounding box center [457, 73] width 43 height 9
click at [470, 79] on button "Table Data CSV" at bounding box center [449, 84] width 61 height 10
click at [478, 76] on button "Export Data" at bounding box center [457, 73] width 43 height 9
click at [472, 92] on button "Time Series CSV" at bounding box center [449, 94] width 61 height 10
click at [438, 30] on button "Change Category" at bounding box center [435, 32] width 12 height 11
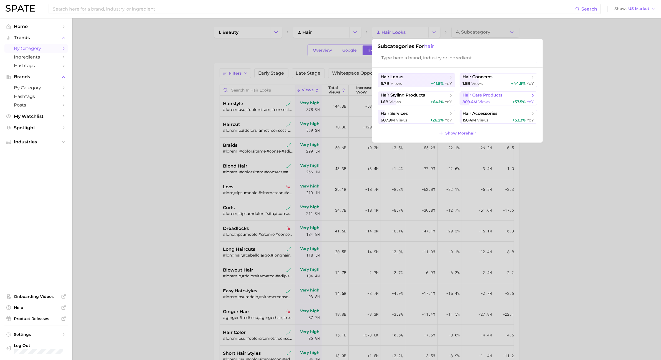
click at [486, 95] on span "hair care products" at bounding box center [483, 95] width 40 height 5
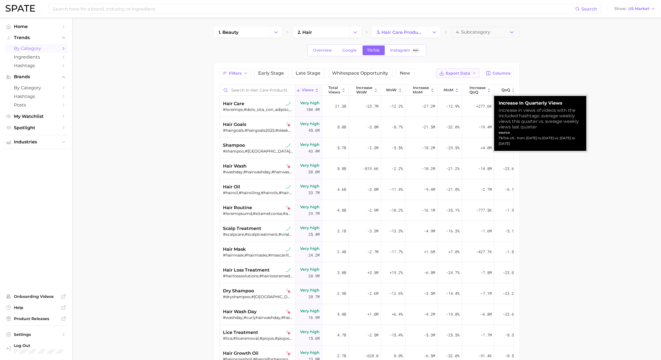
click at [471, 77] on button "Export Data" at bounding box center [457, 73] width 43 height 9
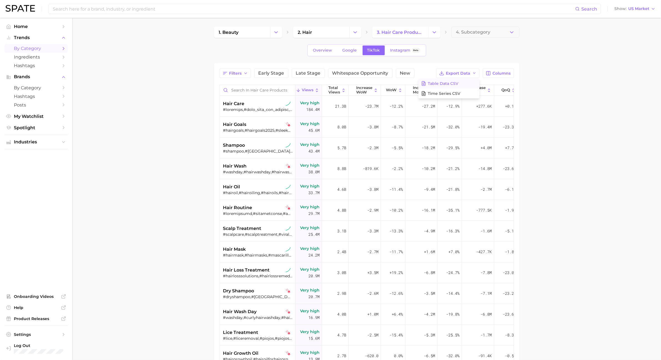
click at [459, 86] on button "Table Data CSV" at bounding box center [449, 84] width 61 height 10
click at [470, 72] on span "Export Data" at bounding box center [458, 73] width 24 height 5
click at [460, 92] on button "Time Series CSV" at bounding box center [449, 94] width 61 height 10
click at [434, 31] on icon "Change Category" at bounding box center [435, 32] width 6 height 6
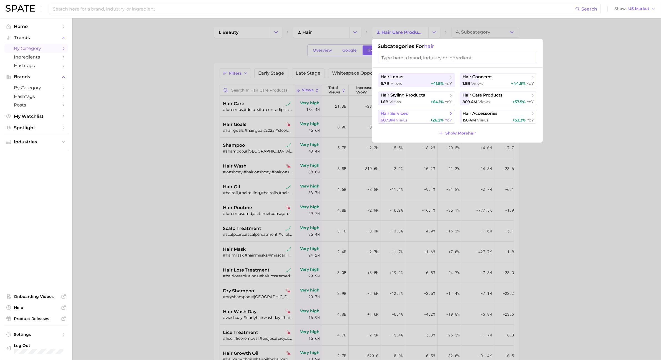
click at [424, 118] on div "607.9m views +26.2% YoY" at bounding box center [416, 120] width 71 height 5
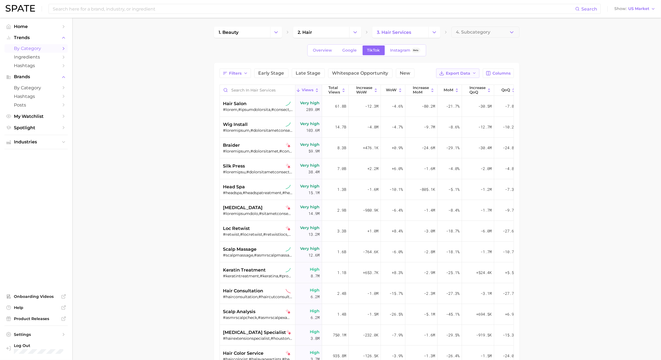
click at [474, 74] on polyline "button" at bounding box center [474, 73] width 2 height 1
click at [464, 81] on button "Table Data CSV" at bounding box center [449, 84] width 61 height 10
click at [471, 75] on button "Export Data" at bounding box center [457, 73] width 43 height 9
click at [464, 89] on button "Time Series CSV" at bounding box center [449, 94] width 61 height 10
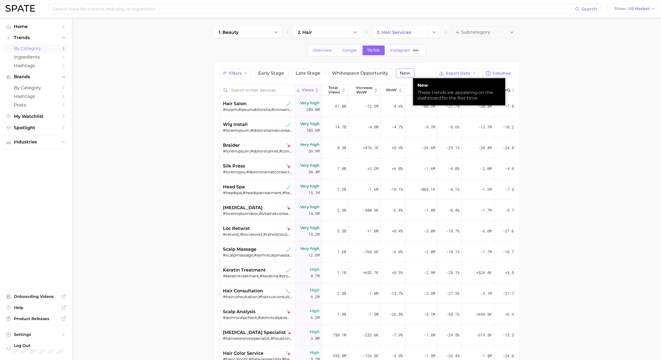
click at [412, 74] on button "New" at bounding box center [405, 73] width 19 height 9
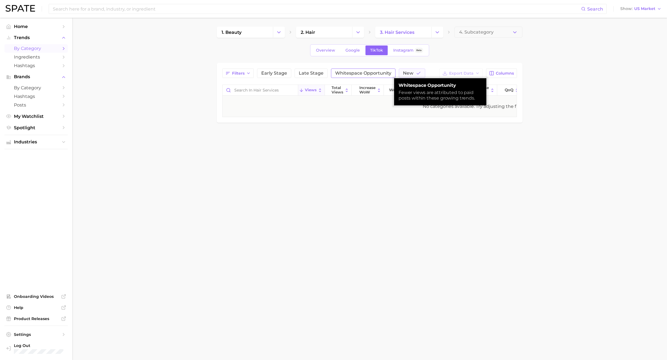
click at [373, 71] on span "Whitespace Opportunity" at bounding box center [363, 73] width 56 height 4
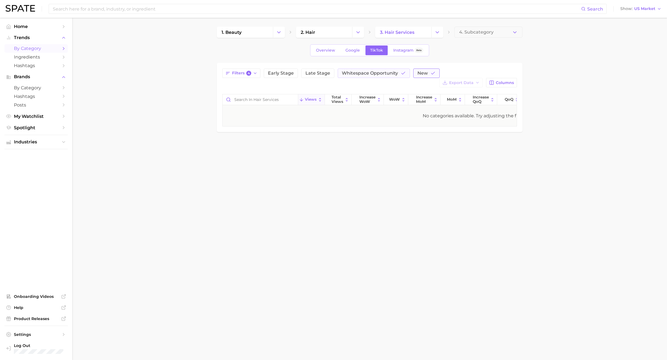
click at [428, 72] on button "New" at bounding box center [426, 73] width 26 height 9
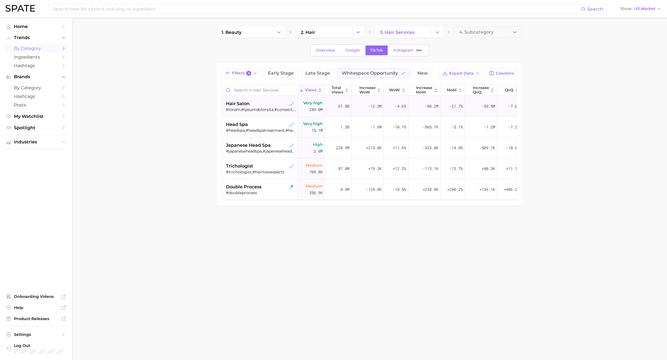
drag, startPoint x: 395, startPoint y: 74, endPoint x: 407, endPoint y: 109, distance: 36.8
click at [395, 74] on span "Whitespace Opportunity" at bounding box center [370, 73] width 56 height 4
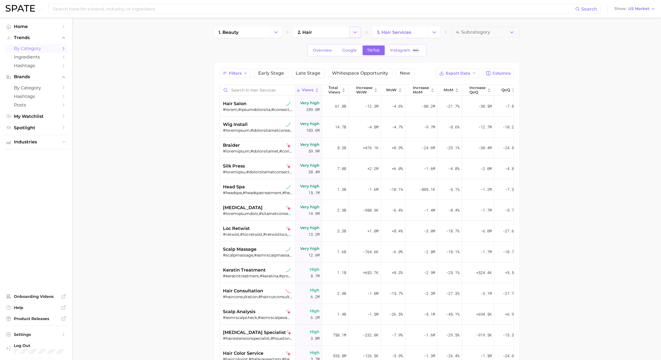
click at [356, 34] on icon "Change Category" at bounding box center [355, 32] width 6 height 6
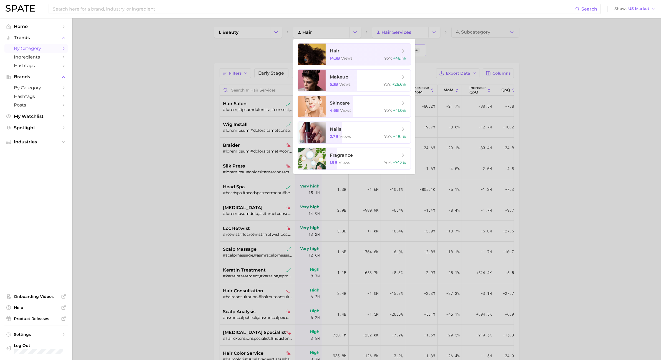
click at [279, 36] on div at bounding box center [330, 180] width 661 height 360
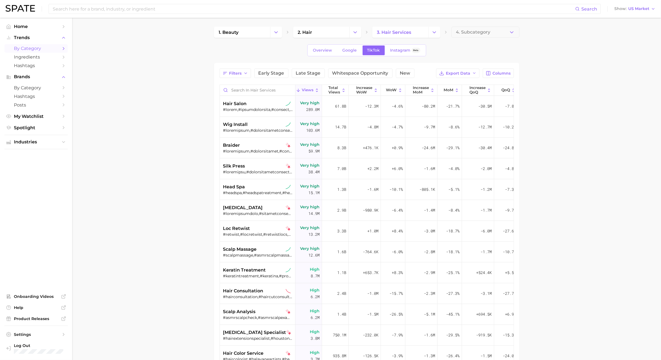
click at [279, 36] on button "Change Category" at bounding box center [276, 32] width 12 height 11
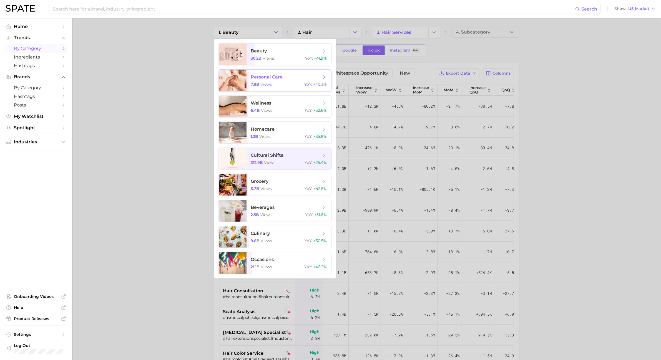
click at [285, 76] on span "personal care" at bounding box center [286, 77] width 70 height 6
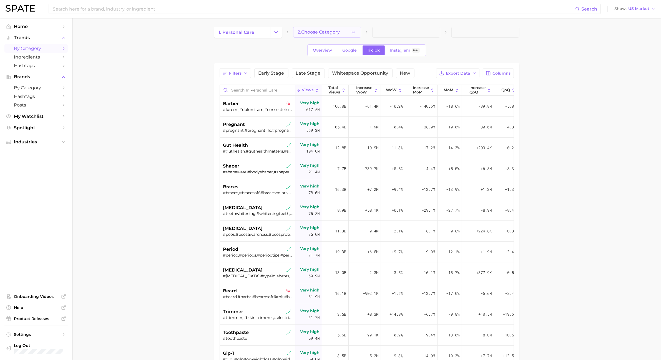
click at [356, 32] on button "2. Choose Category" at bounding box center [327, 32] width 68 height 11
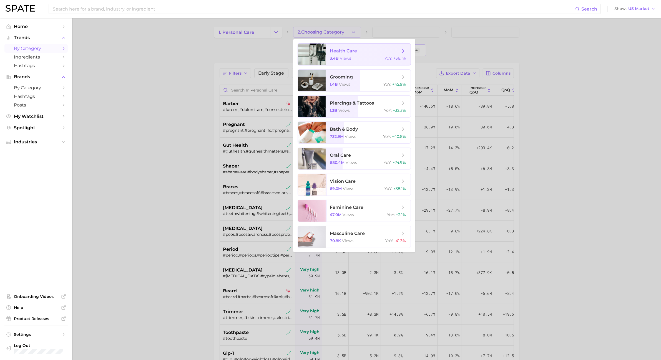
click at [361, 59] on div "3.4b views YoY : +36.1%" at bounding box center [368, 58] width 76 height 5
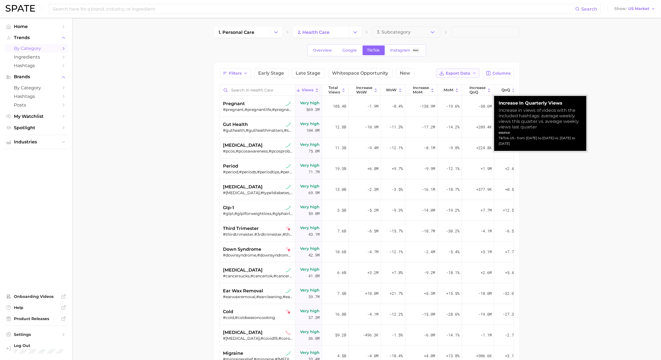
click at [467, 76] on button "Export Data" at bounding box center [457, 73] width 43 height 9
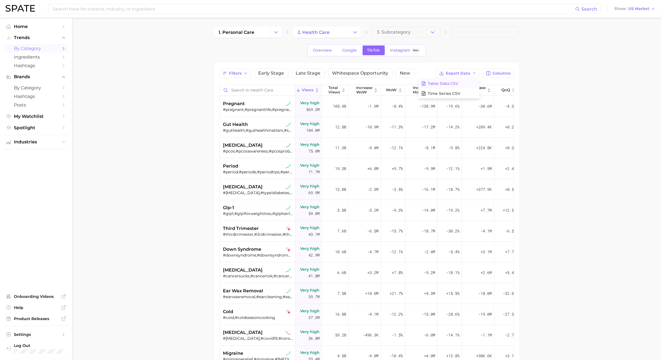
click at [462, 85] on button "Table Data CSV" at bounding box center [449, 84] width 61 height 10
click at [472, 69] on button "Export Data" at bounding box center [457, 73] width 43 height 9
click at [468, 92] on button "Time Series CSV" at bounding box center [449, 94] width 61 height 10
click at [354, 34] on icon "Change Category" at bounding box center [355, 32] width 6 height 6
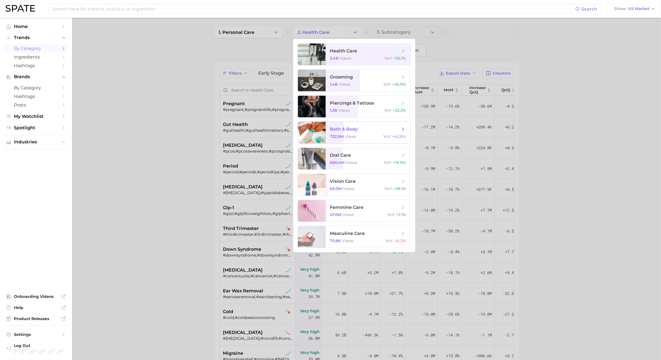
click at [383, 127] on span "bath & body" at bounding box center [365, 129] width 70 height 6
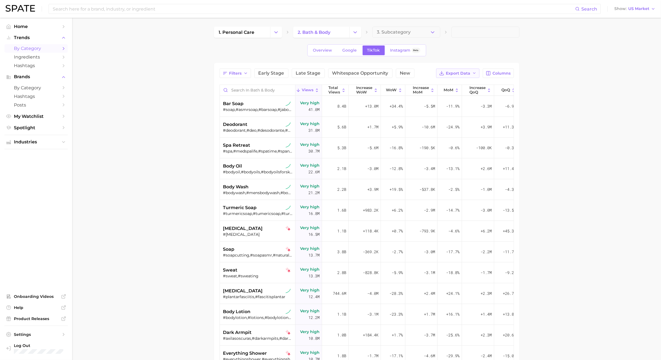
click at [474, 72] on icon "button" at bounding box center [474, 73] width 4 height 4
click at [464, 83] on button "Table Data CSV" at bounding box center [449, 84] width 61 height 10
click at [471, 70] on button "Export Data" at bounding box center [457, 73] width 43 height 9
click at [466, 95] on button "Time Series CSV" at bounding box center [449, 94] width 61 height 10
click at [353, 38] on div "1. personal care 2. bath & body 3. Subcategory Overview Google TikTok Instagram…" at bounding box center [366, 239] width 305 height 424
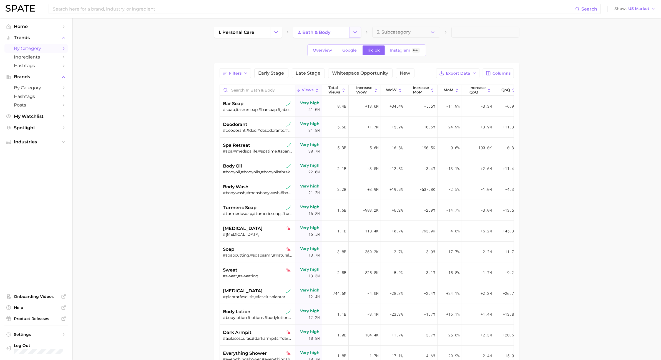
click at [352, 33] on icon "Change Category" at bounding box center [355, 32] width 6 height 6
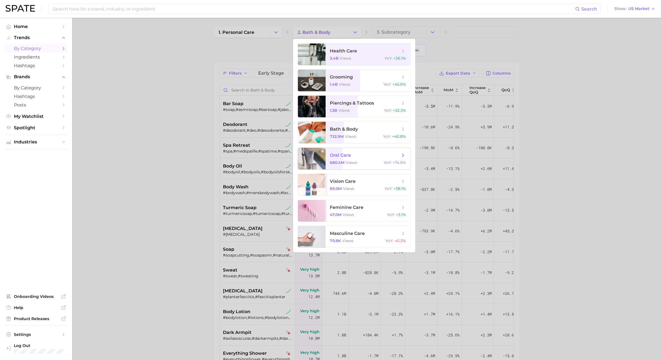
click at [356, 157] on span "oral care" at bounding box center [365, 155] width 70 height 6
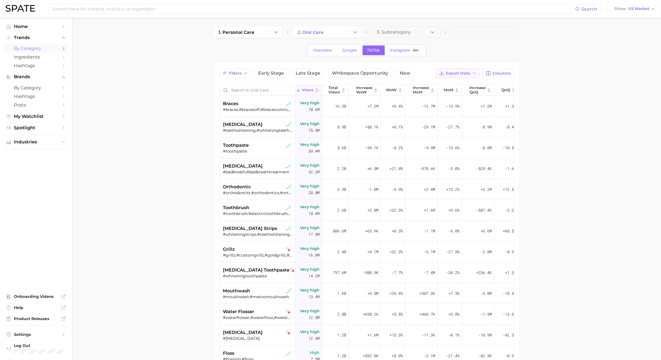
click at [463, 77] on button "Export Data" at bounding box center [457, 73] width 43 height 9
click at [463, 82] on button "Table Data CSV" at bounding box center [449, 84] width 61 height 10
click at [471, 76] on button "Export Data" at bounding box center [457, 73] width 43 height 9
click at [470, 91] on button "Time Series CSV" at bounding box center [449, 94] width 61 height 10
click at [275, 37] on button "Change Category" at bounding box center [276, 32] width 12 height 11
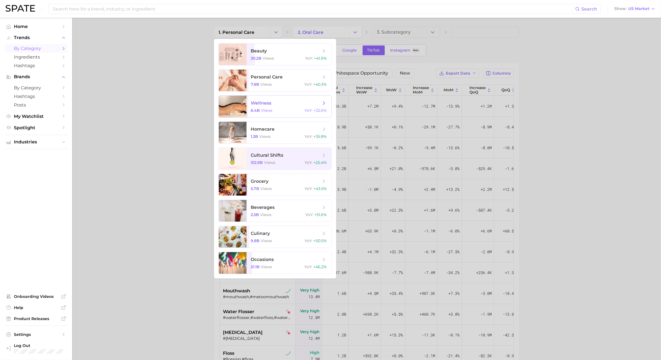
click at [283, 107] on span "wellness 6.4b views YoY : +32.6%" at bounding box center [289, 107] width 85 height 22
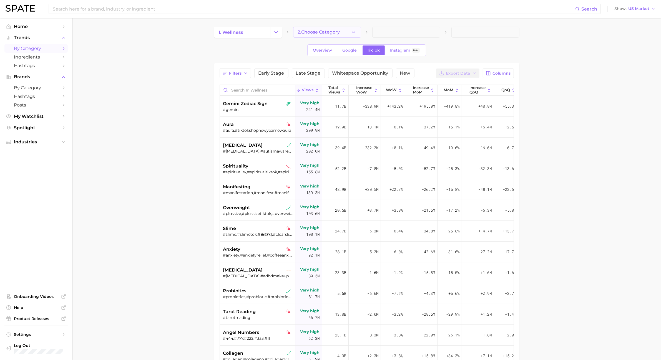
click at [319, 33] on span "2. Choose Category" at bounding box center [319, 32] width 42 height 5
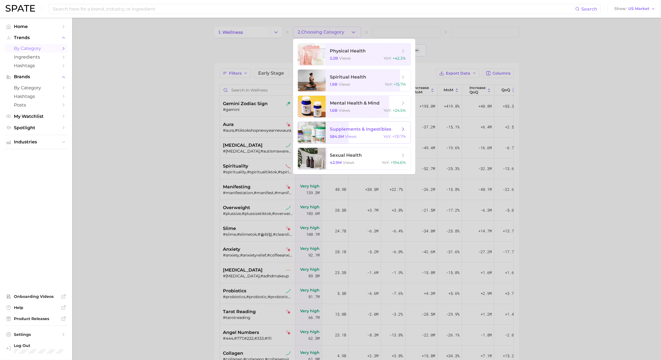
click at [369, 134] on span "supplements & ingestibles 584.5m views YoY : +131.7%" at bounding box center [368, 133] width 85 height 22
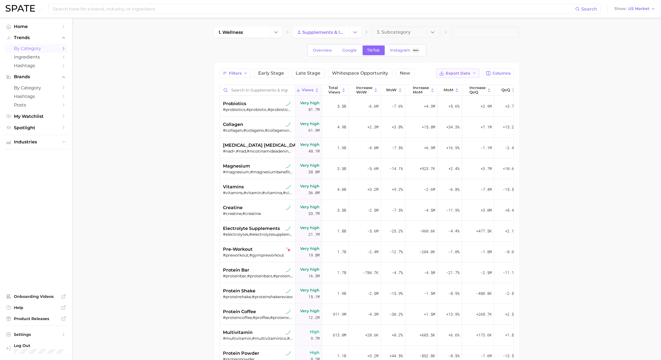
click at [443, 76] on icon "button" at bounding box center [441, 73] width 5 height 5
click at [443, 81] on span "Table Data CSV" at bounding box center [443, 83] width 31 height 5
click at [446, 76] on button "Export Data" at bounding box center [457, 73] width 43 height 9
click at [449, 95] on span "Time Series CSV" at bounding box center [444, 93] width 32 height 5
click at [475, 75] on icon "button" at bounding box center [474, 73] width 4 height 4
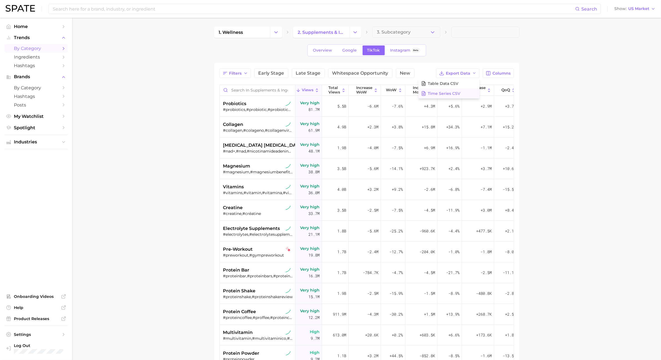
click at [463, 92] on button "Time Series CSV" at bounding box center [449, 94] width 61 height 10
